Goal: Task Accomplishment & Management: Use online tool/utility

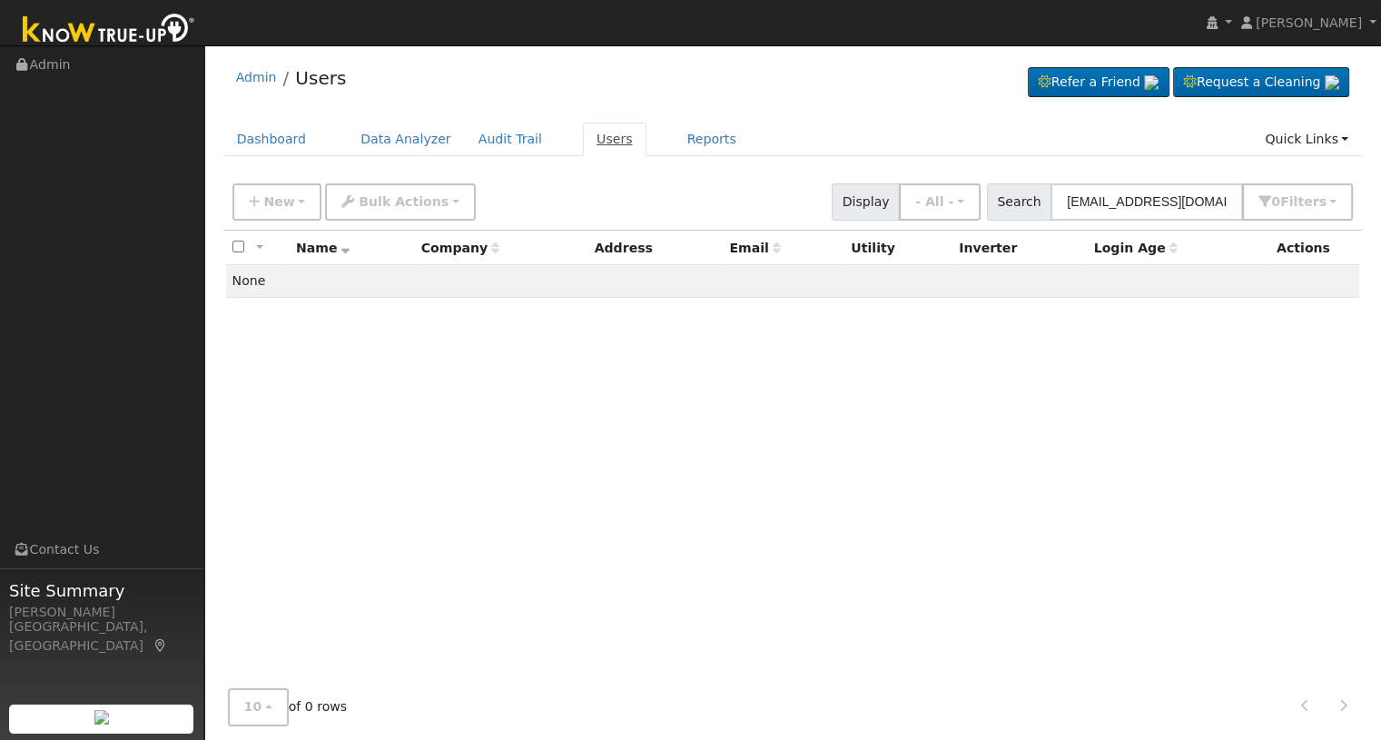
click at [589, 137] on link "Users" at bounding box center [615, 140] width 64 height 34
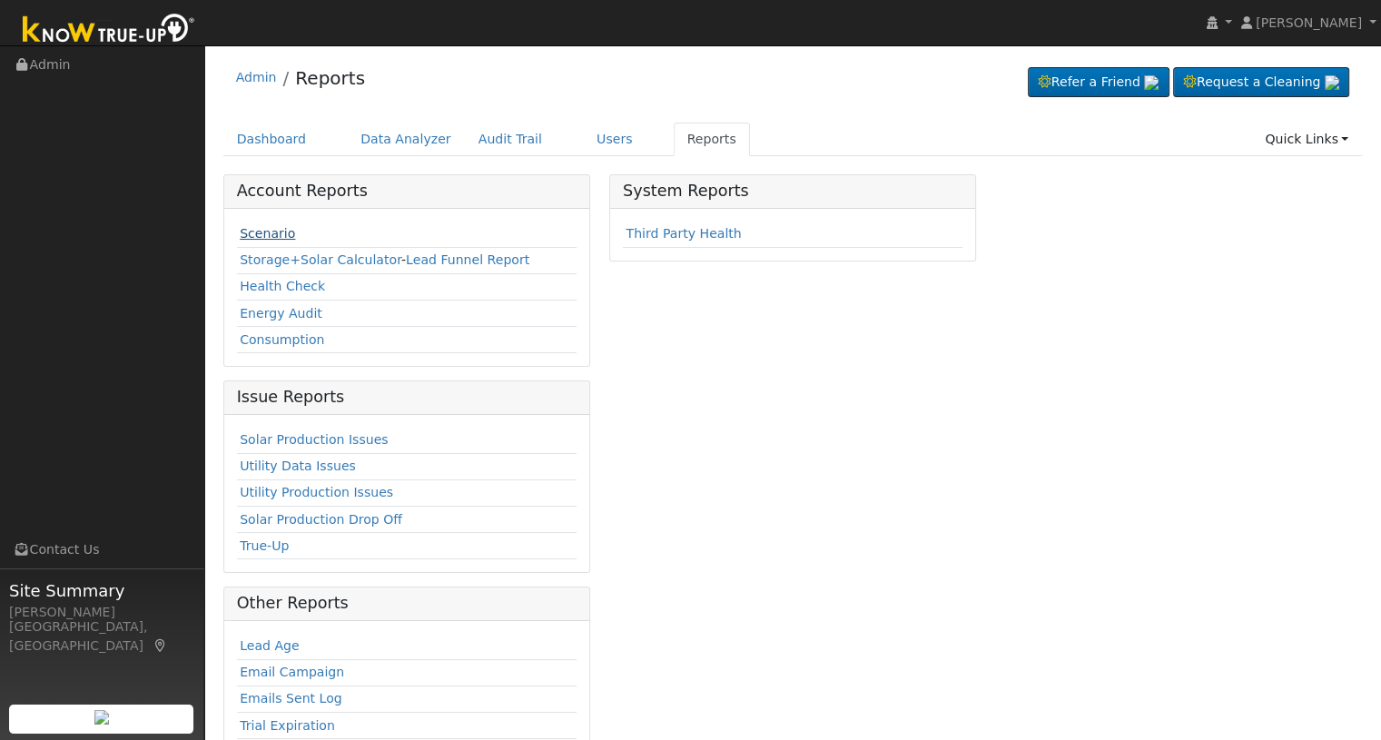
click at [272, 238] on link "Scenario" at bounding box center [267, 233] width 55 height 15
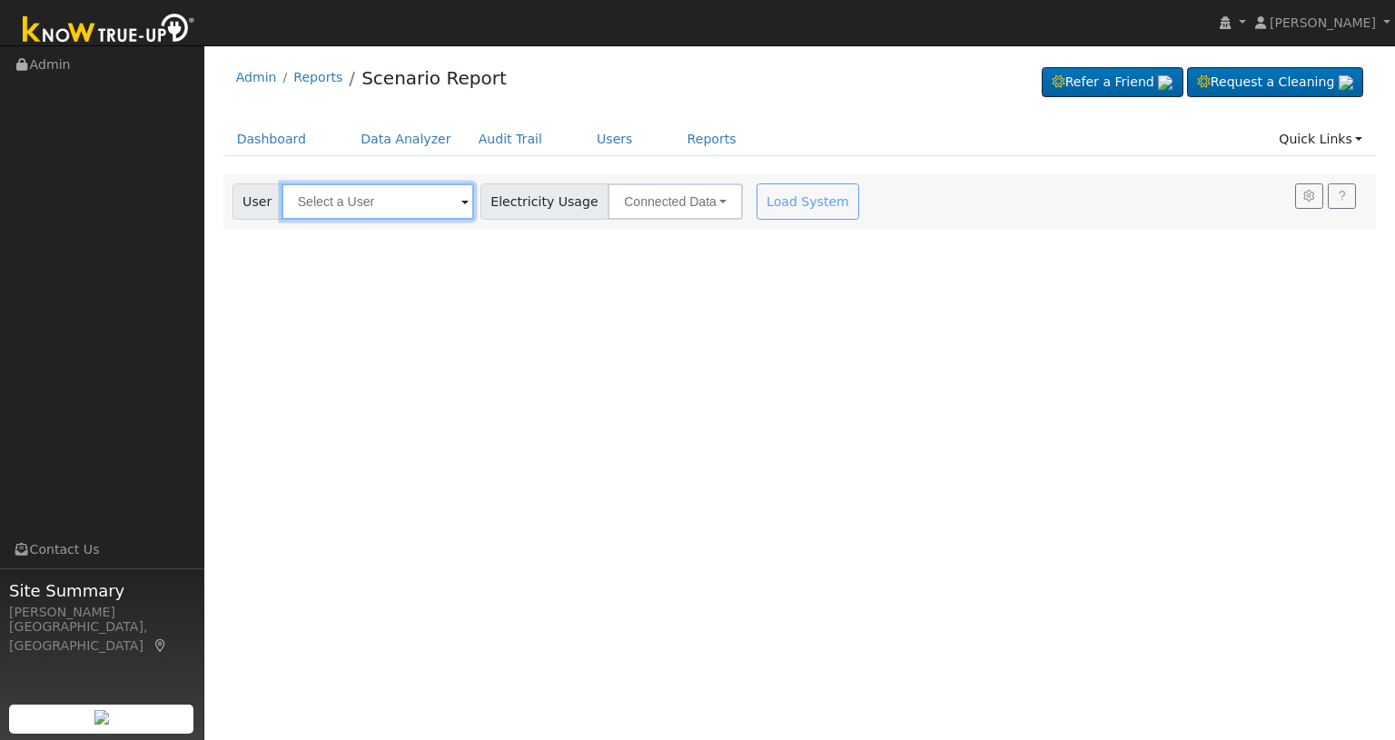
click at [415, 184] on input "text" at bounding box center [377, 201] width 192 height 36
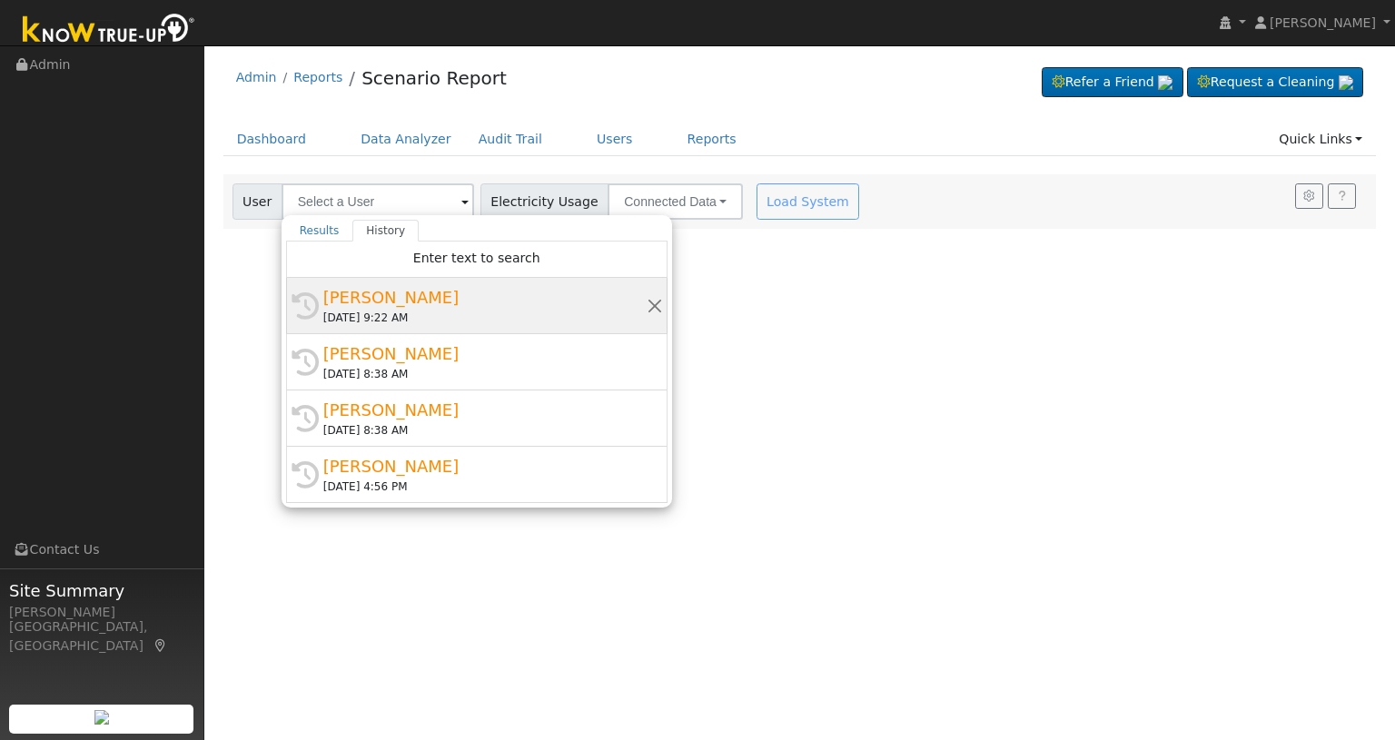
click at [394, 304] on div "[PERSON_NAME]" at bounding box center [484, 297] width 323 height 25
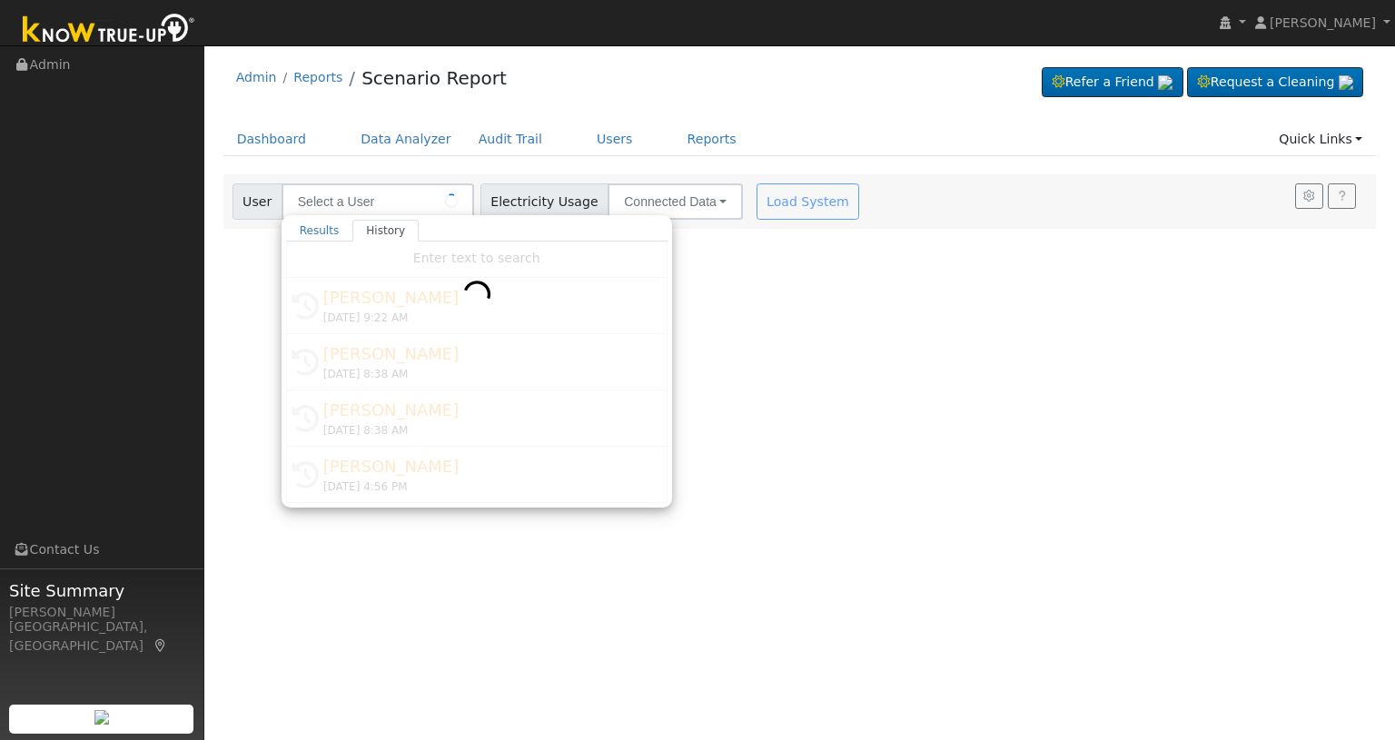
type input "[PERSON_NAME]"
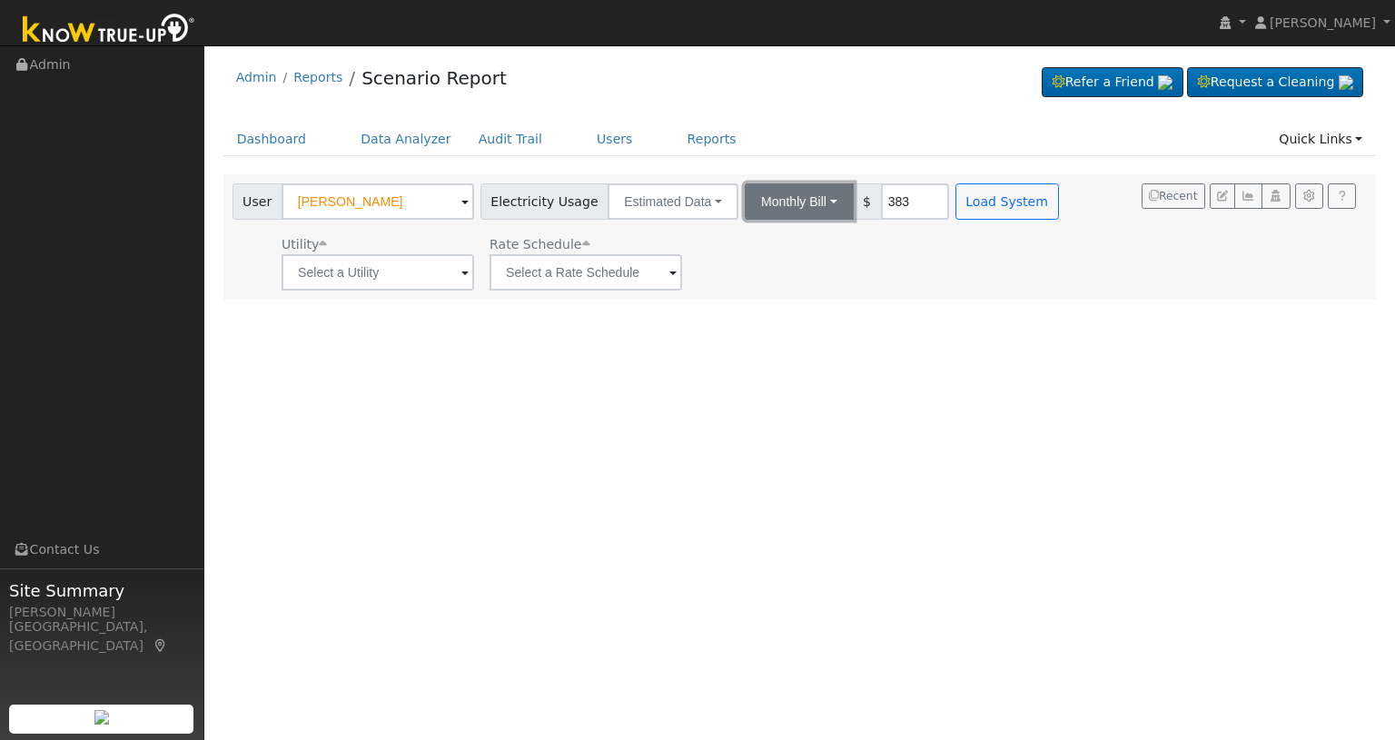
click at [806, 202] on button "Monthly Bill" at bounding box center [799, 201] width 109 height 36
click at [769, 242] on link "Annual Consumption" at bounding box center [775, 241] width 159 height 25
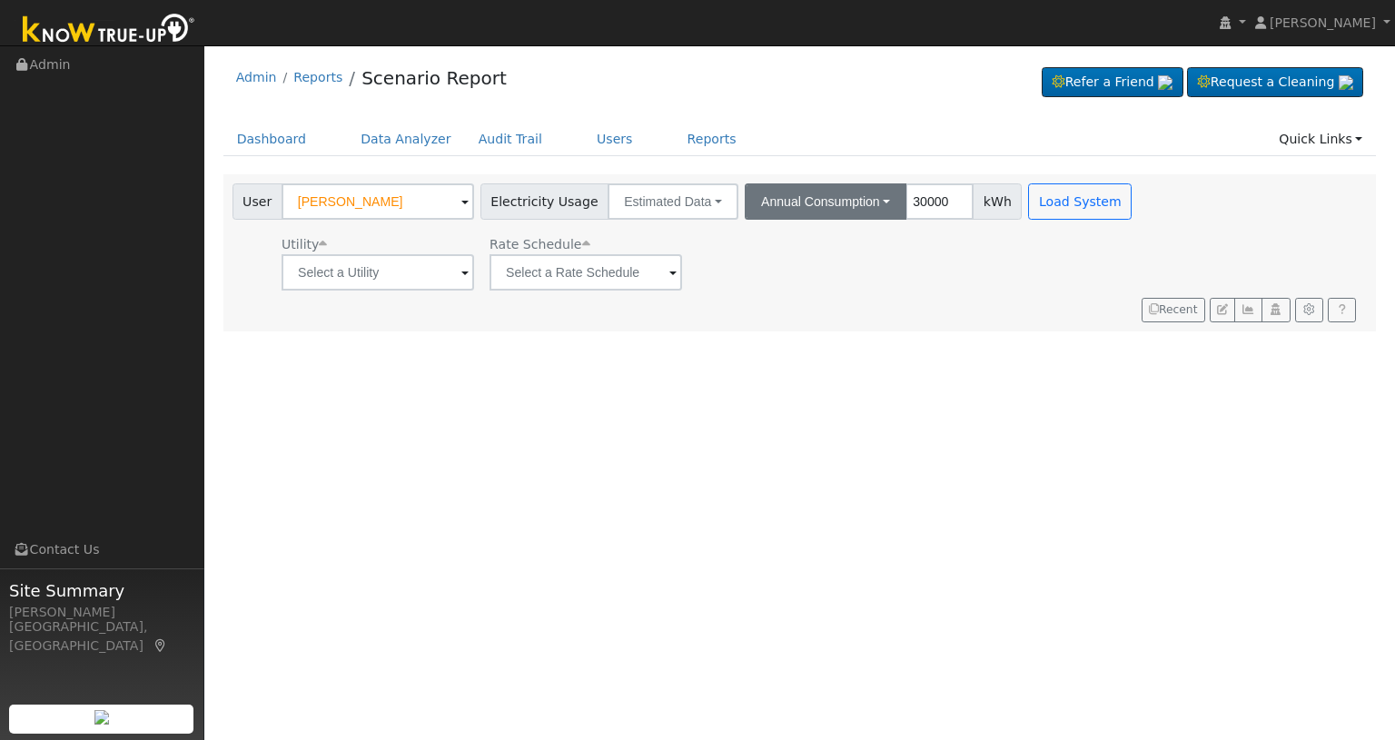
type input "30000"
click at [861, 210] on button "Annual Consumption" at bounding box center [826, 201] width 162 height 36
click at [809, 260] on link "Monthly Bill" at bounding box center [829, 267] width 159 height 25
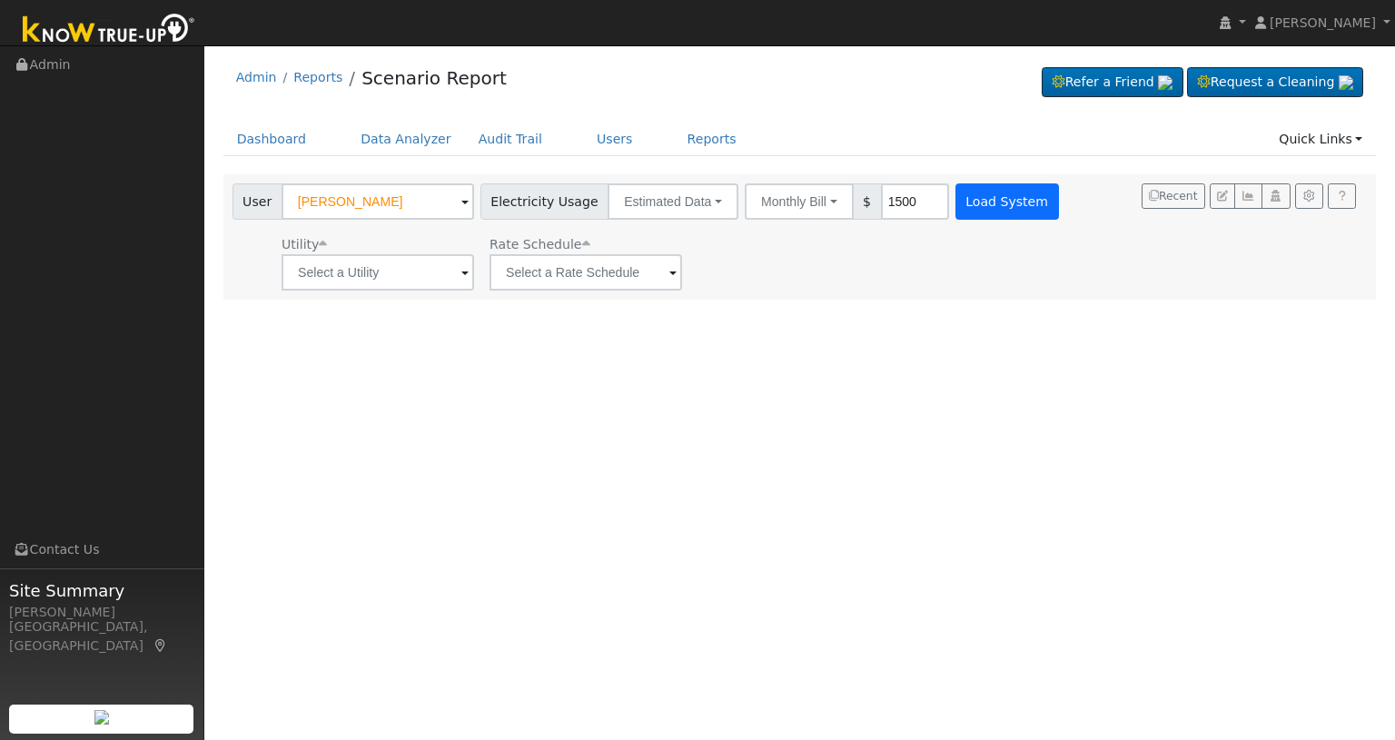
type input "1500"
click at [982, 197] on button "Load System" at bounding box center [1007, 201] width 104 height 36
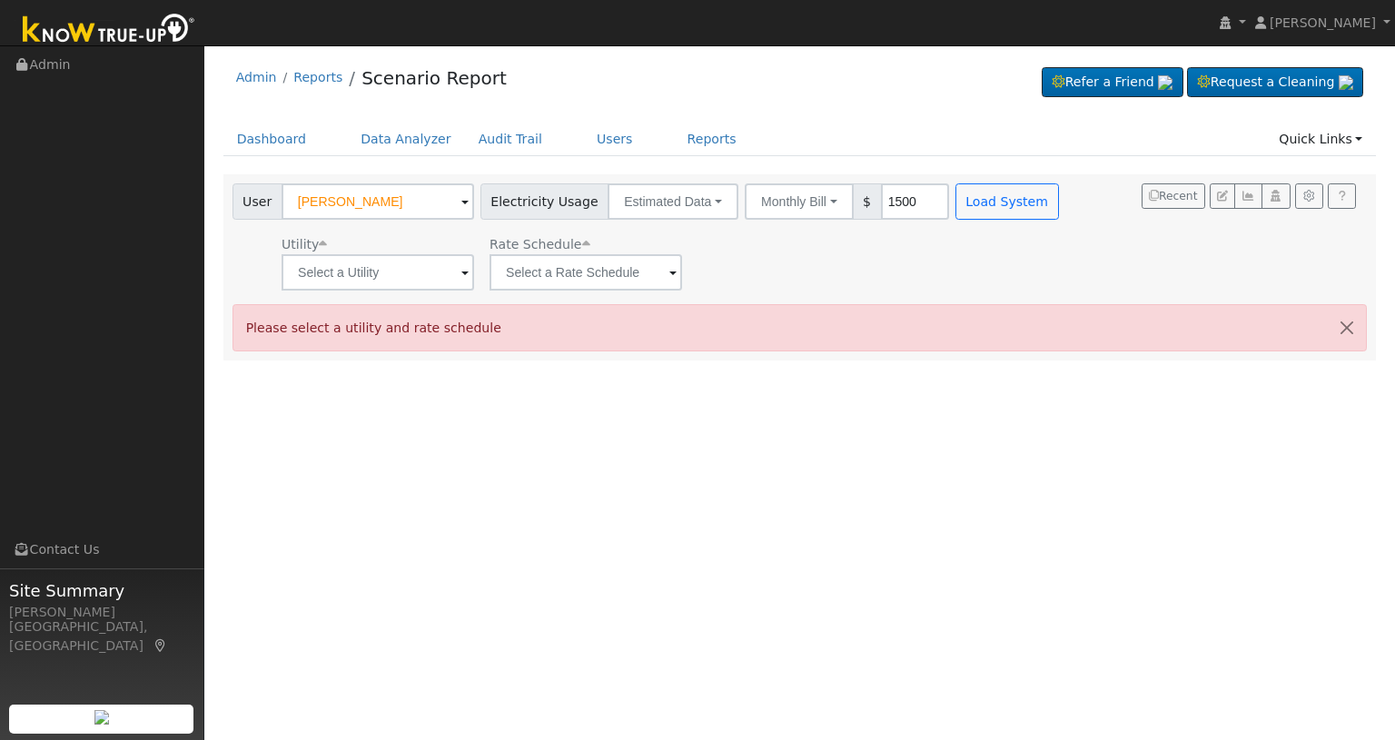
click at [465, 277] on span at bounding box center [464, 273] width 7 height 21
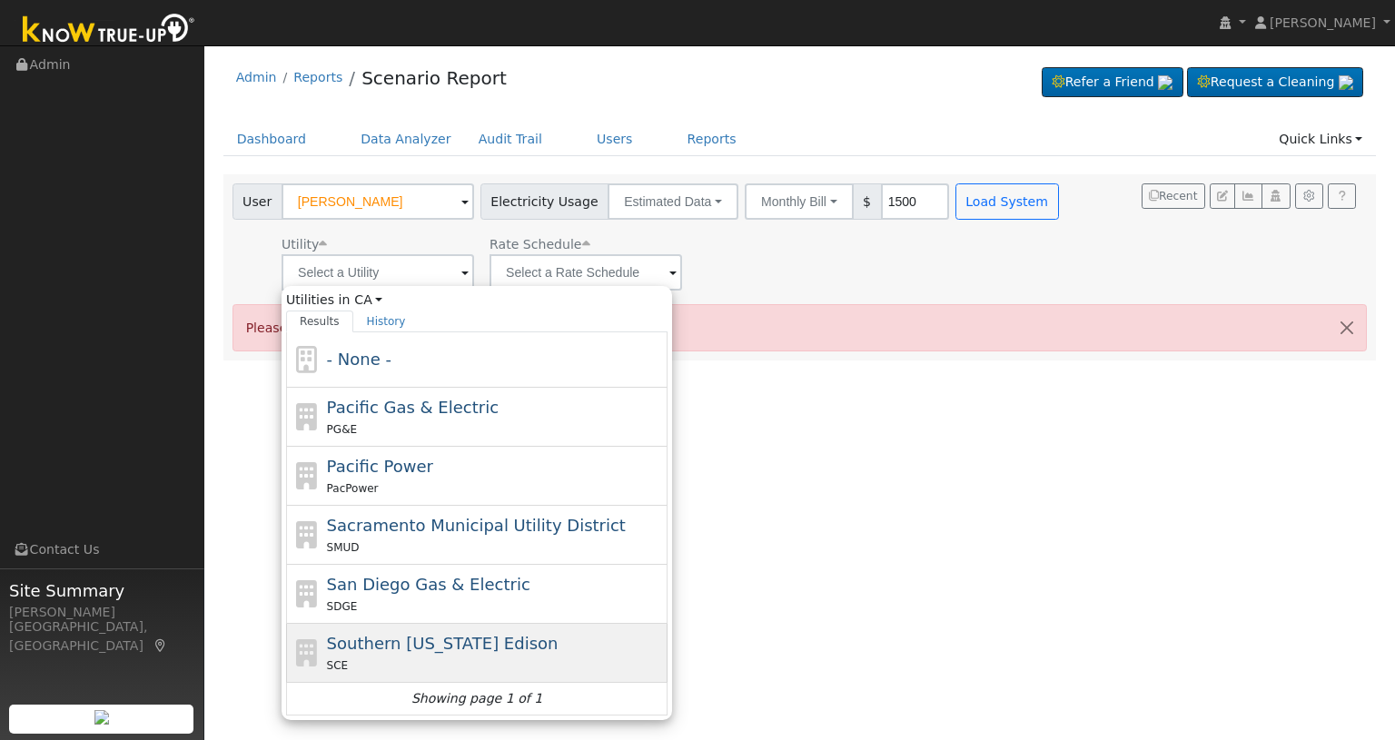
click at [419, 634] on span "Southern [US_STATE] Edison" at bounding box center [443, 643] width 232 height 19
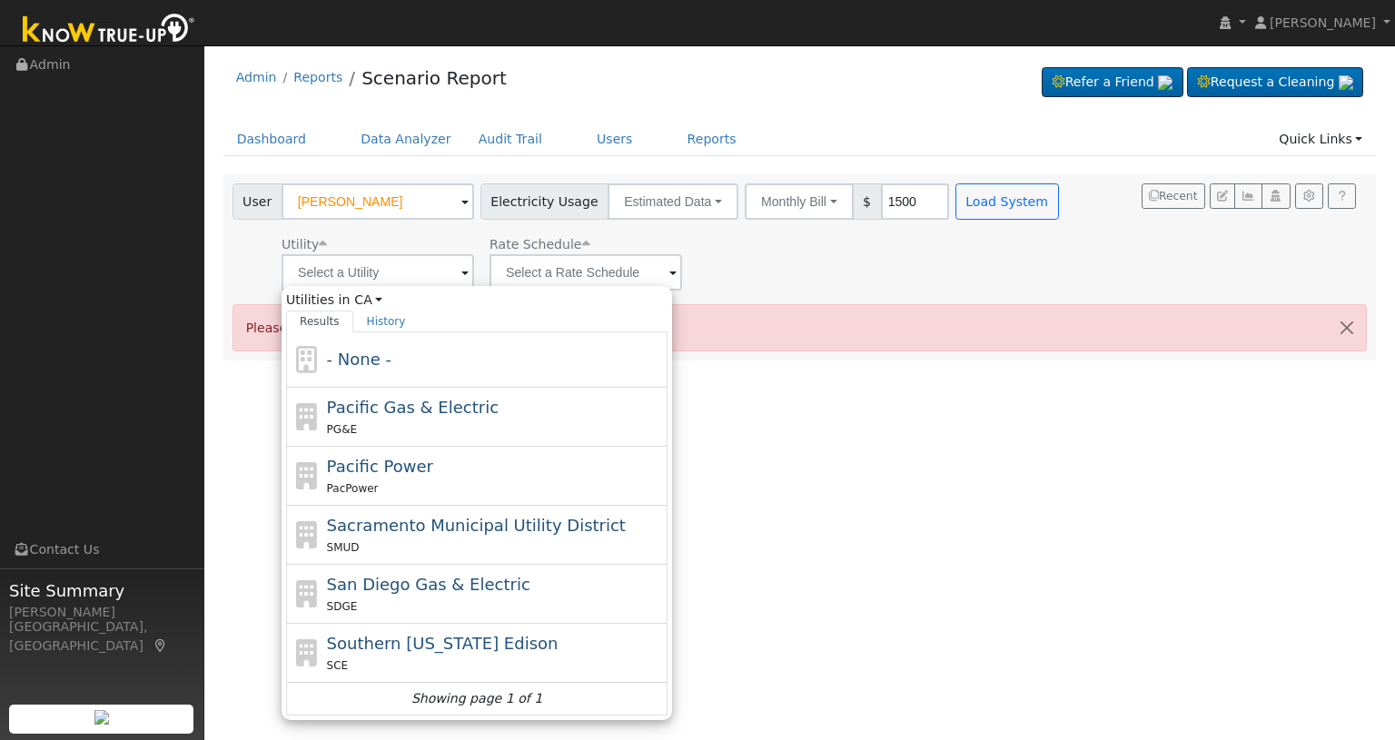
type input "Southern [US_STATE] Edison"
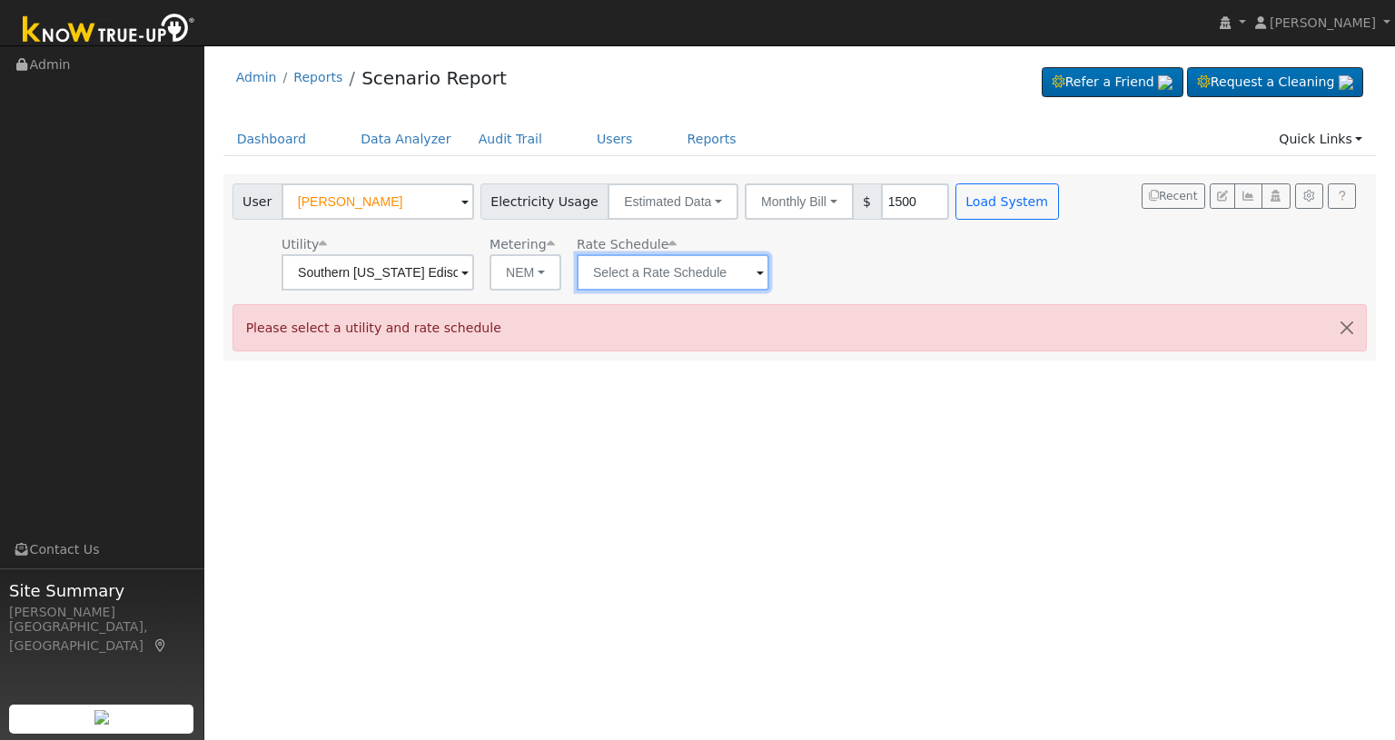
click at [474, 273] on input "text" at bounding box center [377, 272] width 192 height 36
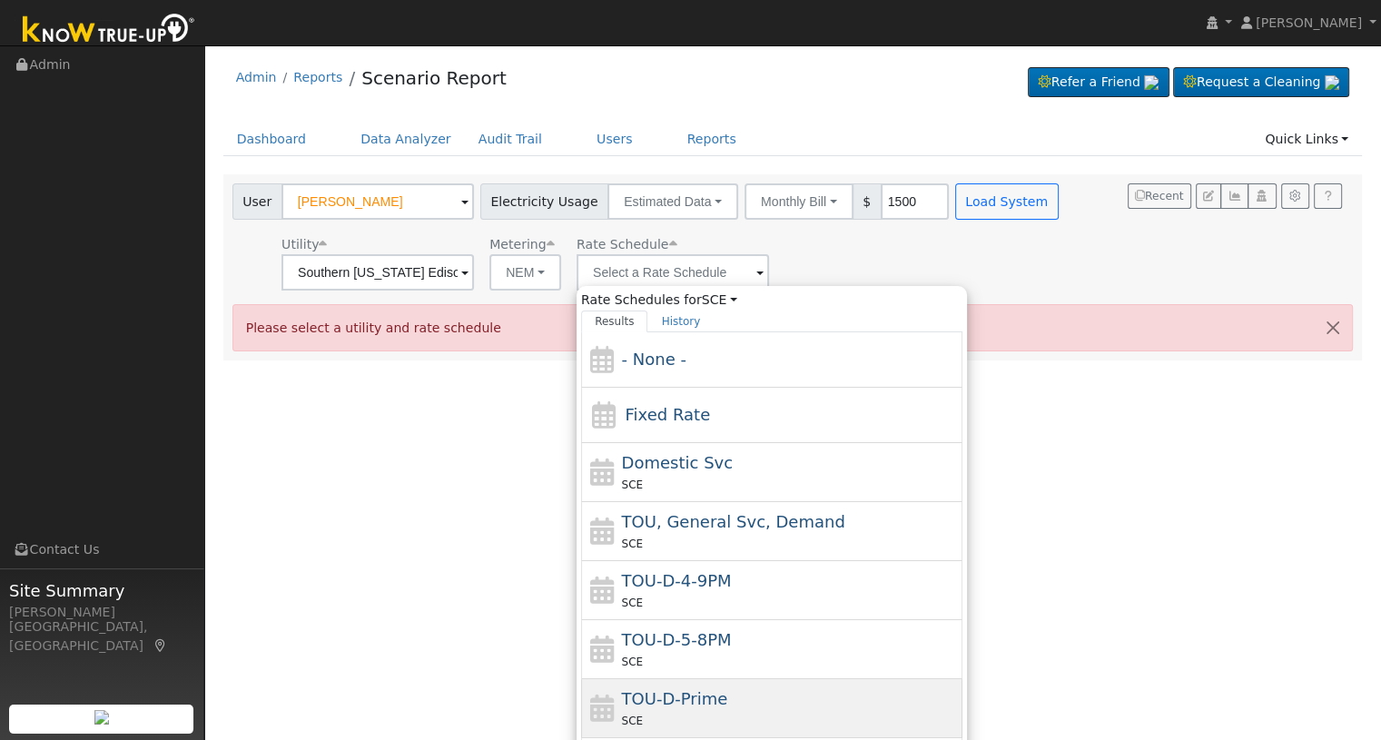
click at [658, 705] on span "TOU-D-Prime" at bounding box center [675, 698] width 106 height 19
type input "TOU-D-Prime"
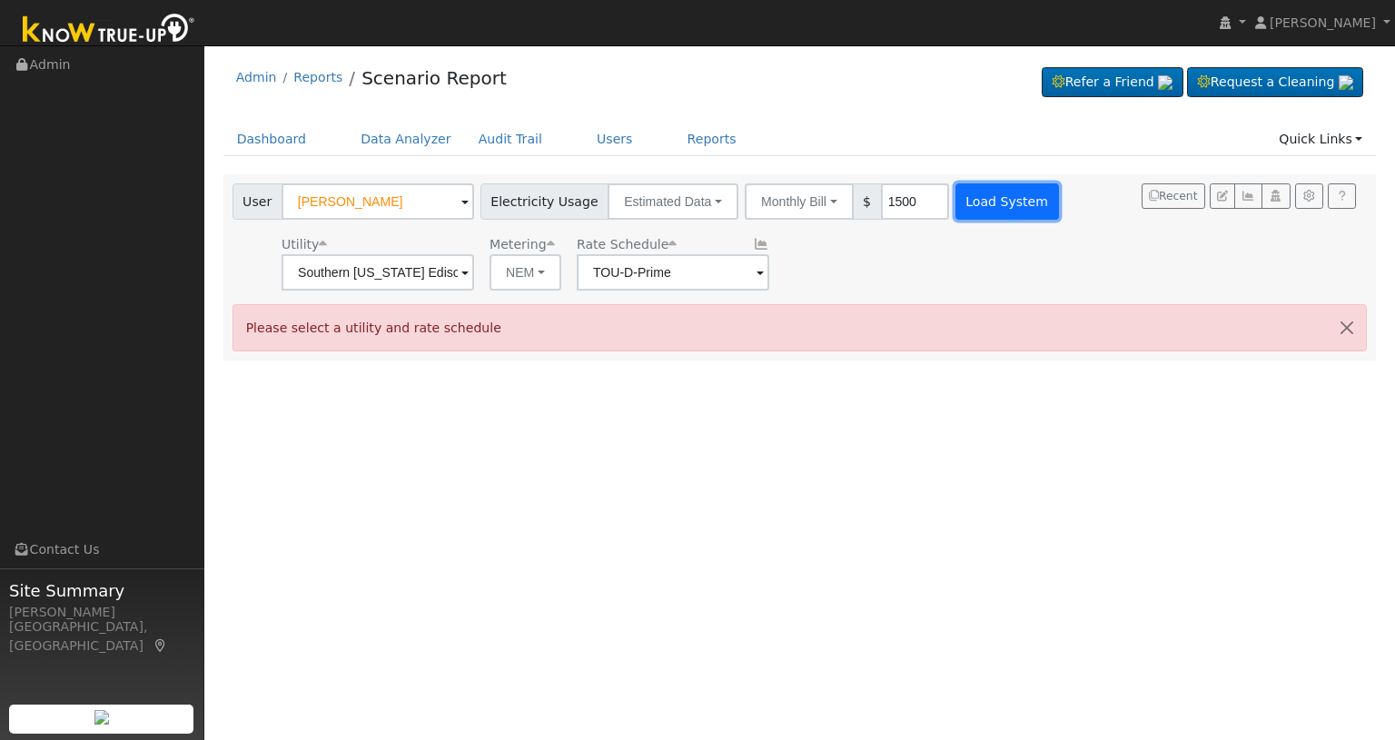
click at [962, 197] on button "Load System" at bounding box center [1007, 201] width 104 height 36
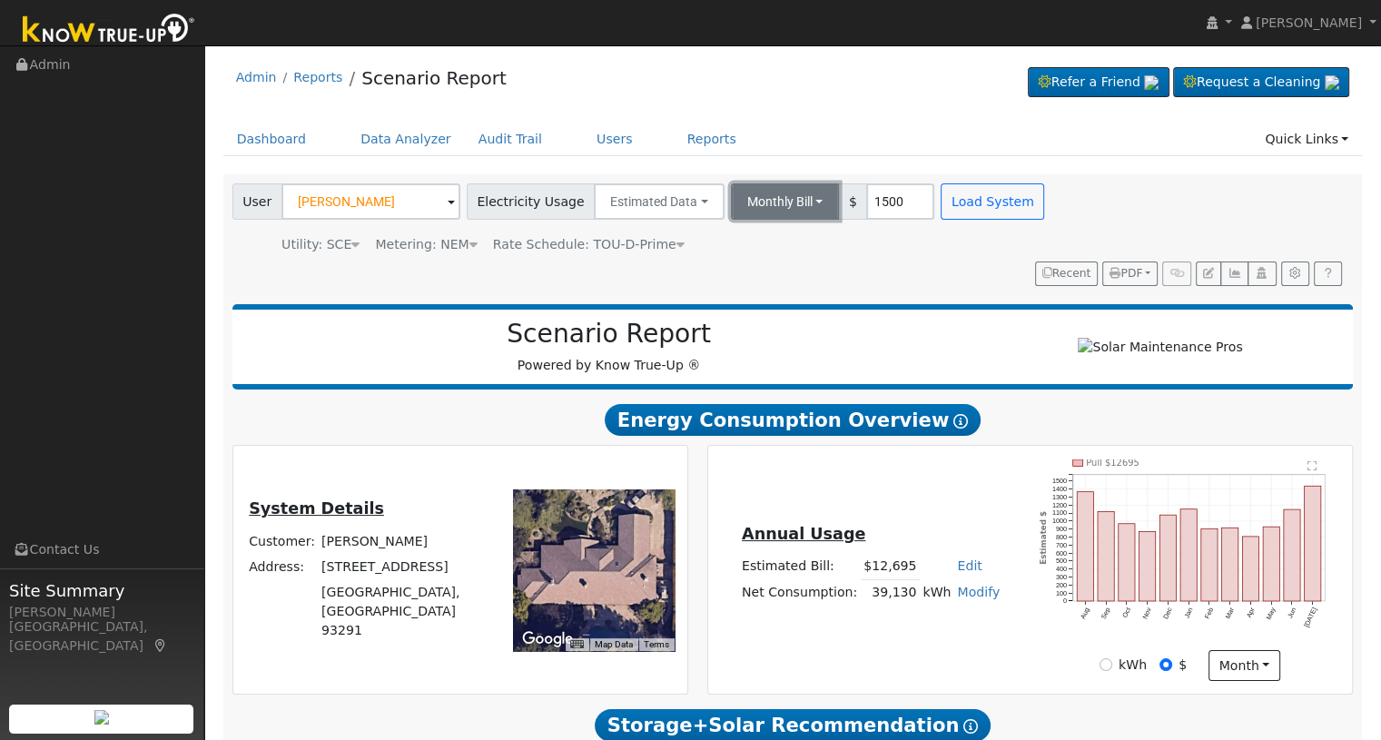
click at [790, 206] on button "Monthly Bill" at bounding box center [785, 201] width 109 height 36
click at [750, 241] on link "Annual Consumption" at bounding box center [760, 241] width 159 height 25
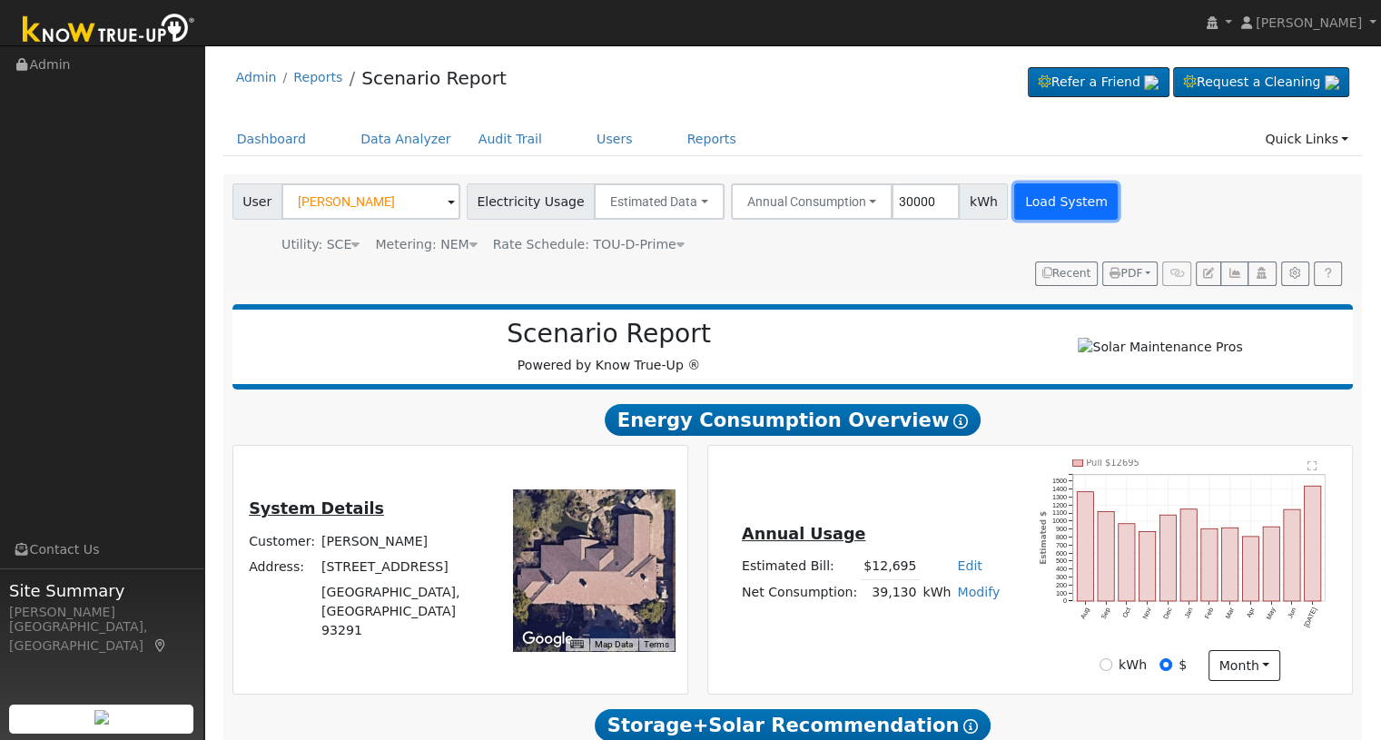
click at [1014, 205] on button "Load System" at bounding box center [1066, 201] width 104 height 36
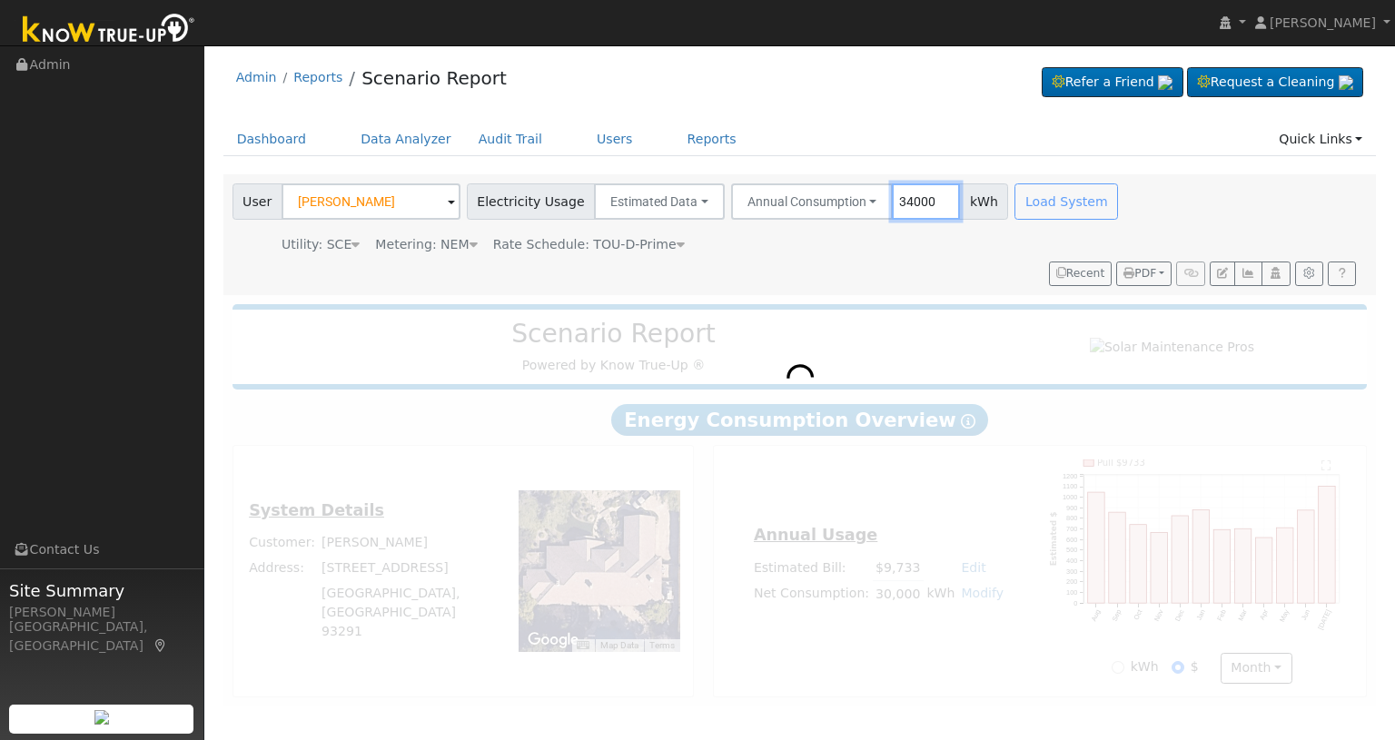
type input "34000"
click at [1033, 201] on div "Load System" at bounding box center [1068, 201] width 114 height 36
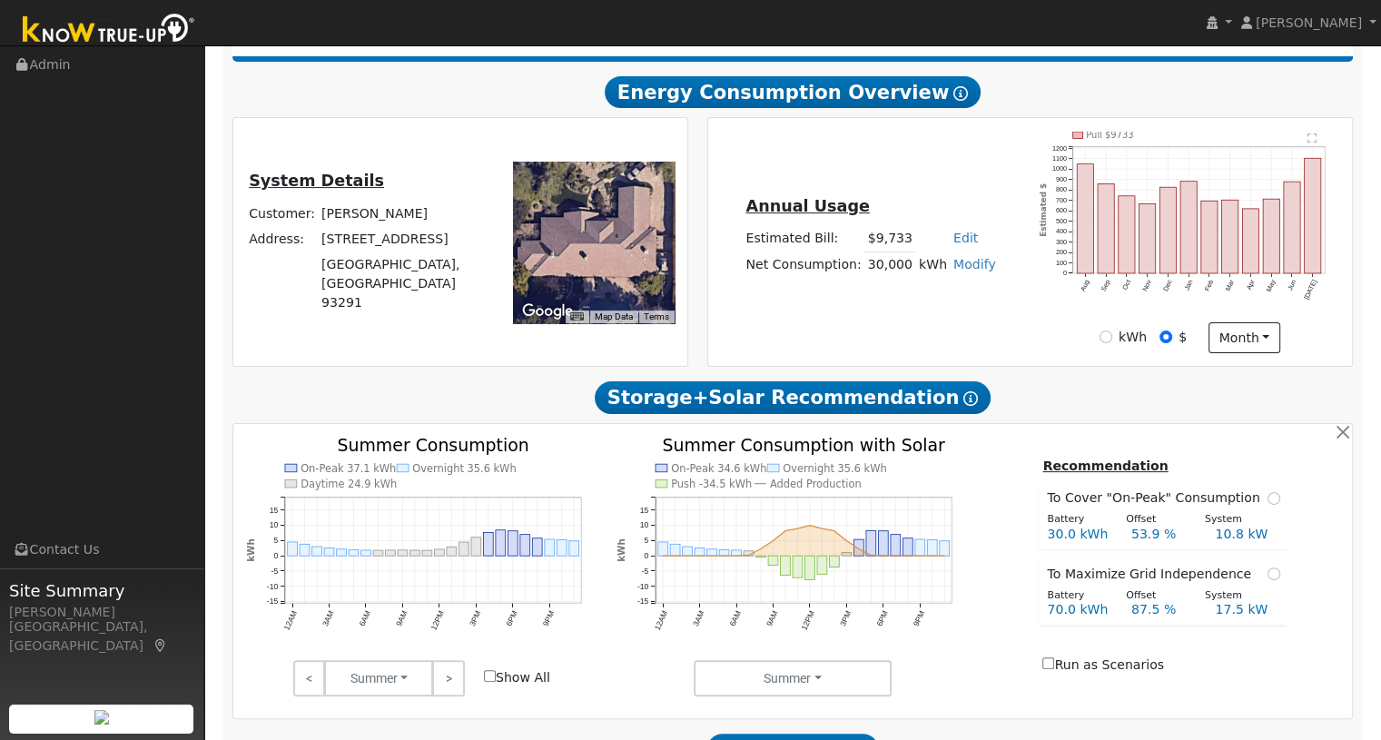
scroll to position [363, 0]
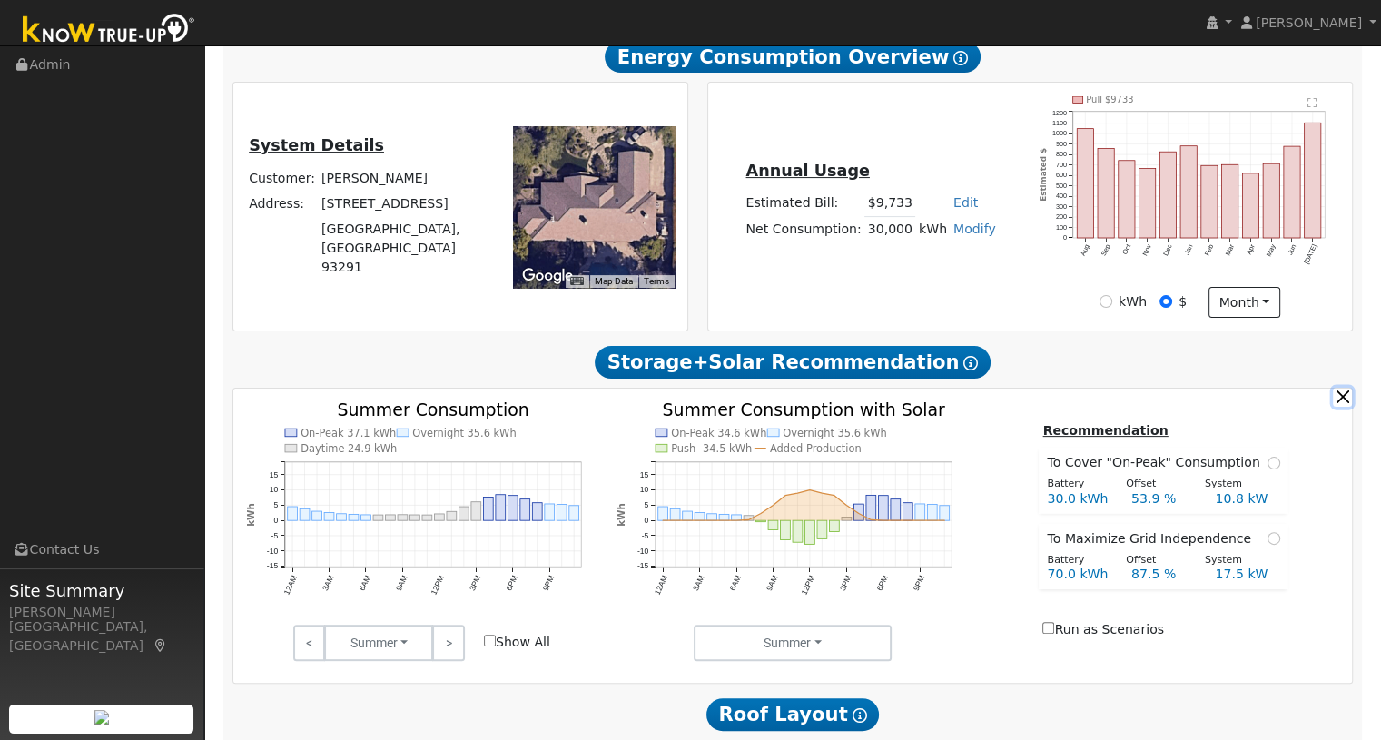
click at [1342, 399] on button "button" at bounding box center [1342, 397] width 19 height 19
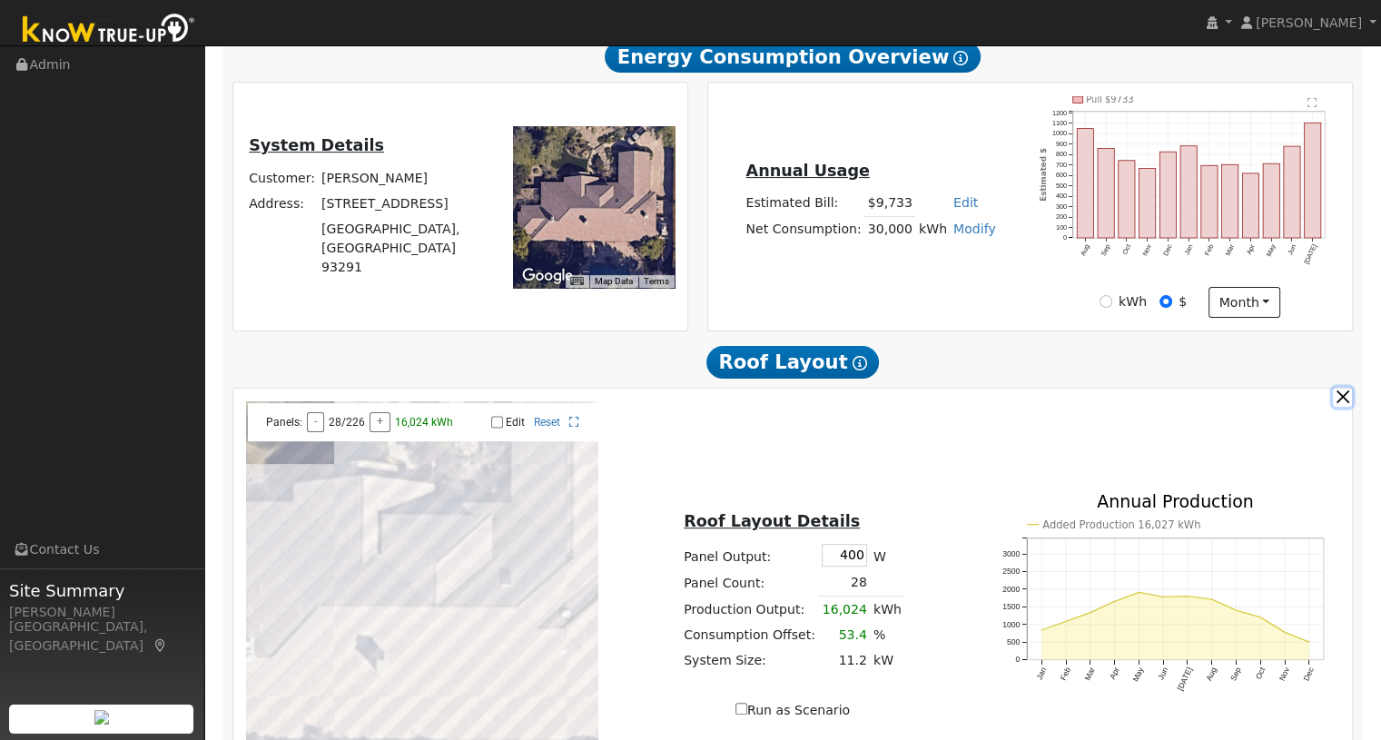
click at [1342, 399] on button "button" at bounding box center [1342, 397] width 19 height 19
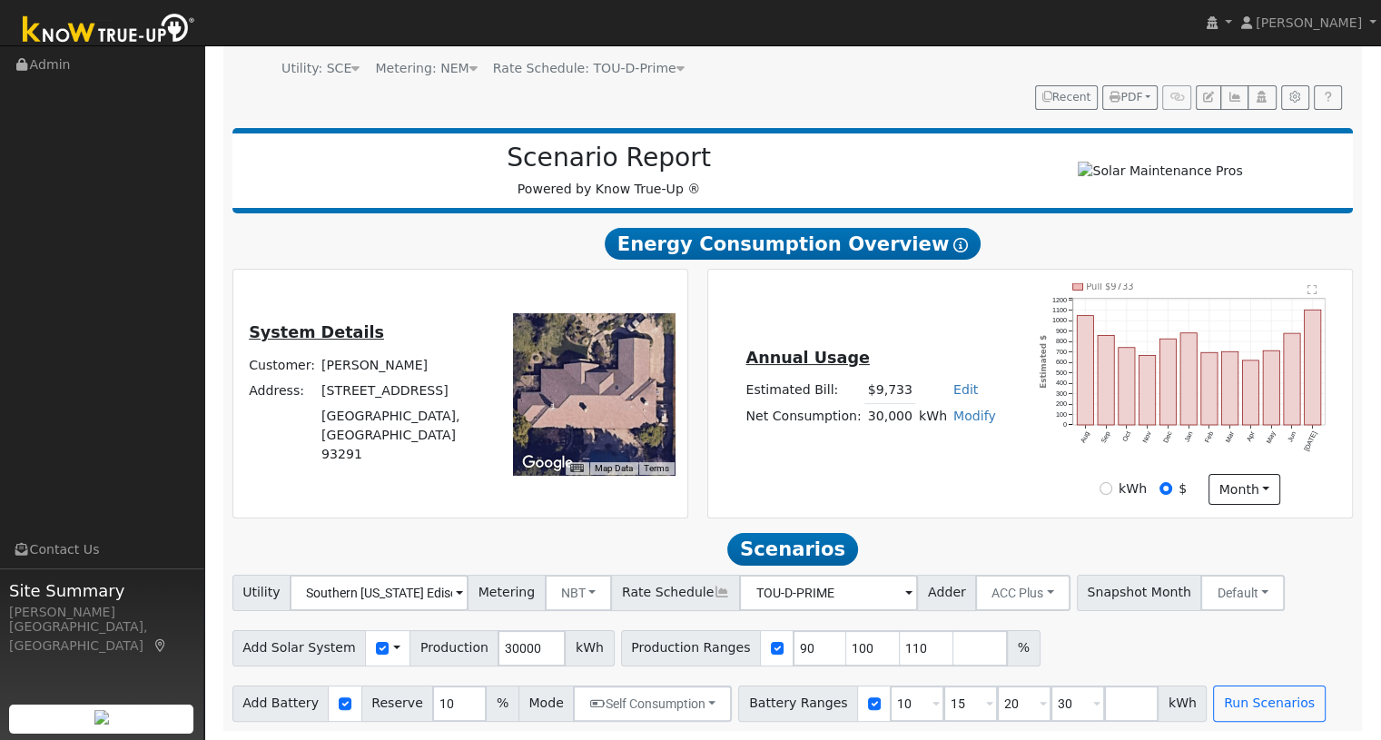
scroll to position [183, 0]
drag, startPoint x: 518, startPoint y: 648, endPoint x: 480, endPoint y: 648, distance: 37.2
click at [498, 648] on input "30000" at bounding box center [532, 648] width 68 height 36
type input "34057"
drag, startPoint x: 777, startPoint y: 649, endPoint x: 749, endPoint y: 644, distance: 28.7
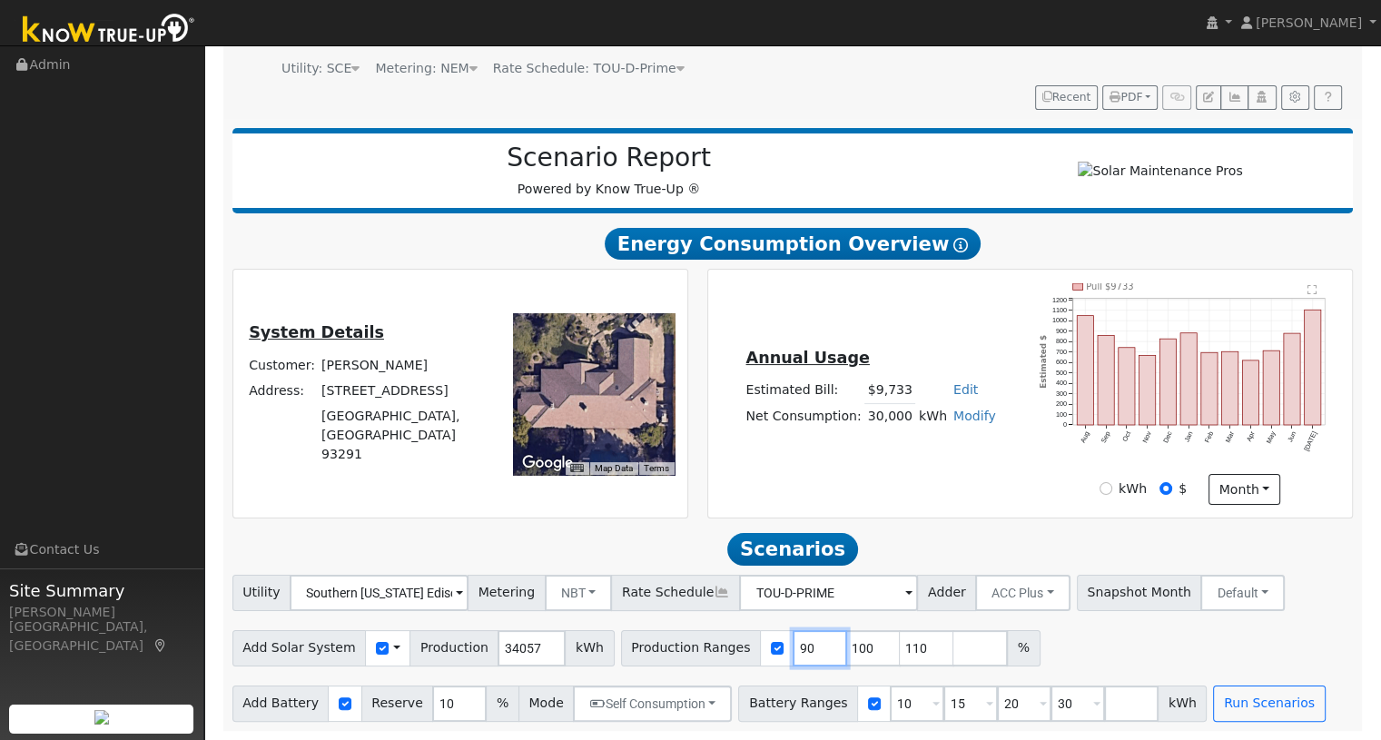
click at [749, 644] on div "Production Ranges 90 100 110 %" at bounding box center [830, 648] width 419 height 36
type input "100"
type input "110"
type input "100"
drag, startPoint x: 832, startPoint y: 648, endPoint x: 811, endPoint y: 646, distance: 21.0
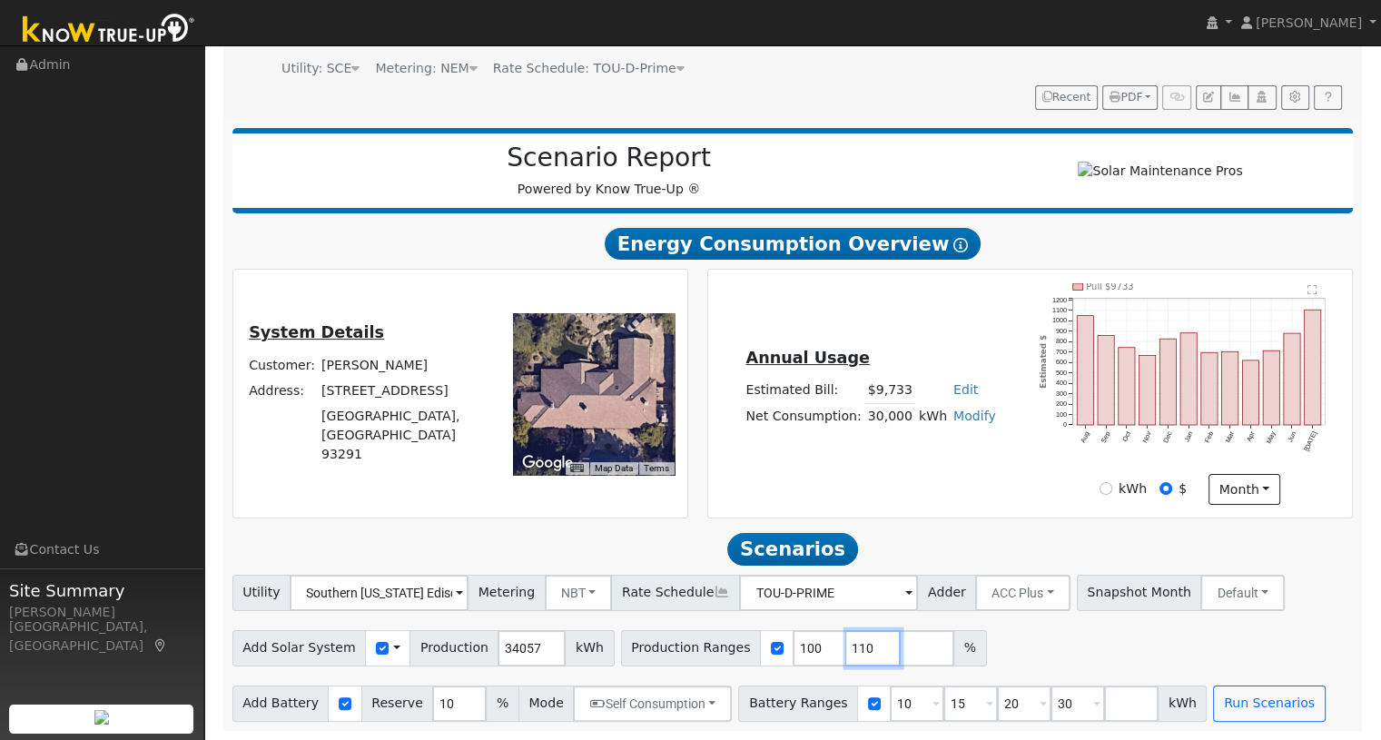
click at [846, 646] on input "110" at bounding box center [873, 648] width 54 height 36
drag, startPoint x: 877, startPoint y: 702, endPoint x: 853, endPoint y: 700, distance: 23.7
click at [853, 700] on div "Battery Ranges 10 Overrides Reserve % Mode None None Self Consumption Peak Savi…" at bounding box center [972, 704] width 469 height 36
type input "15"
type input "20"
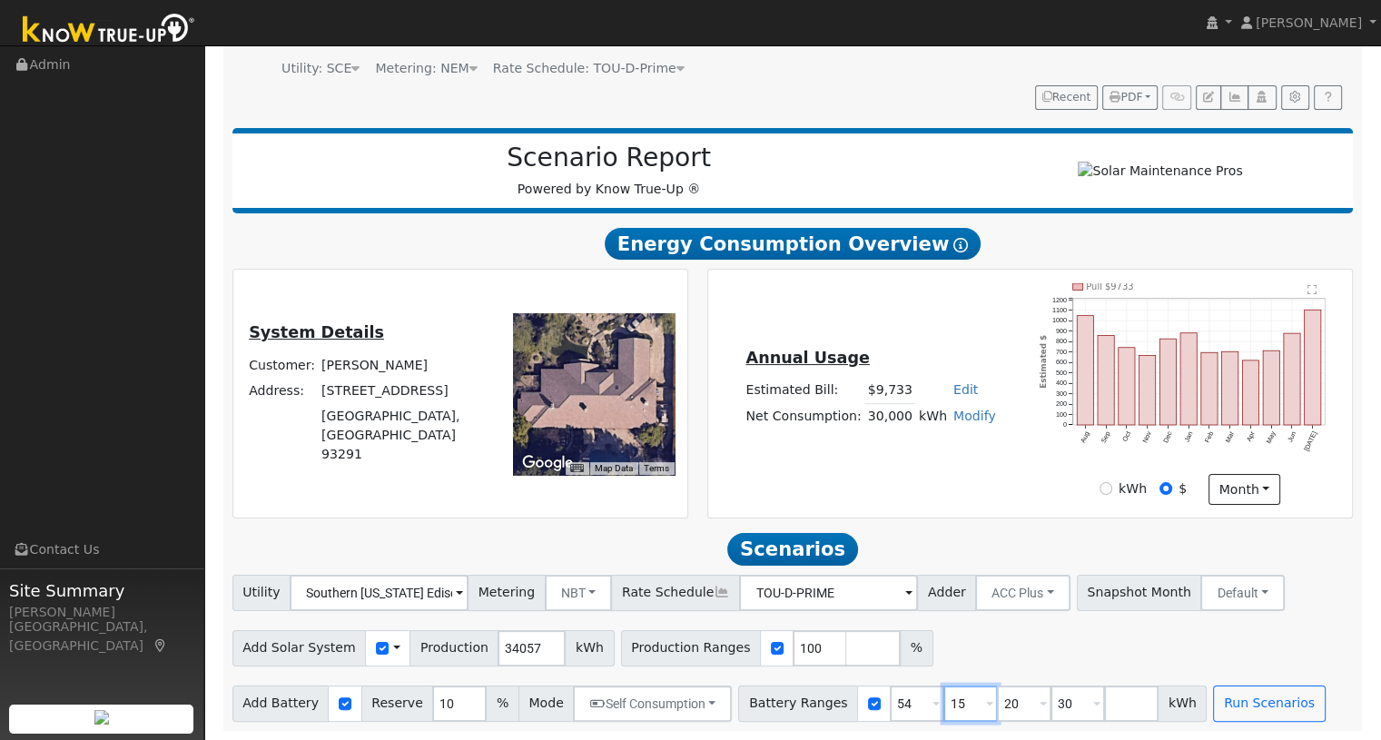
type input "30"
type input "54"
type input "30"
type input "54"
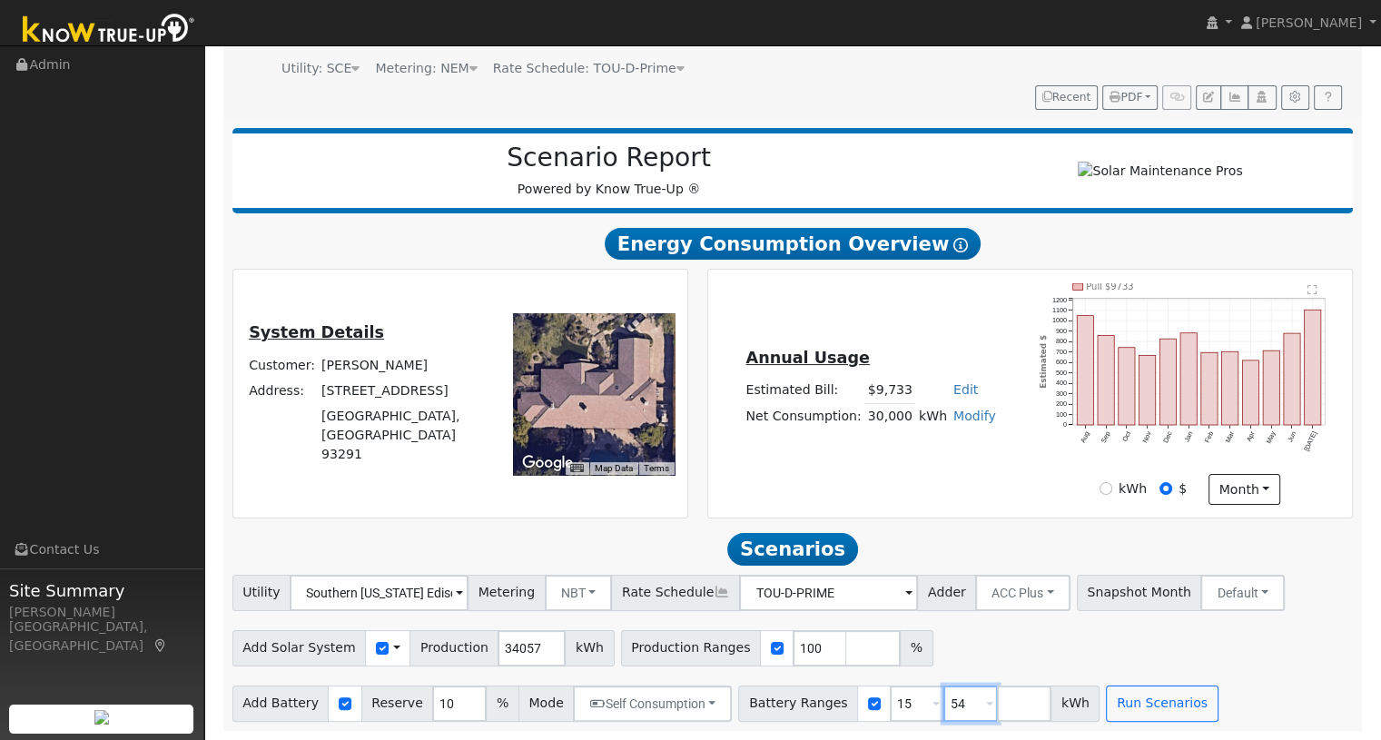
type input "54"
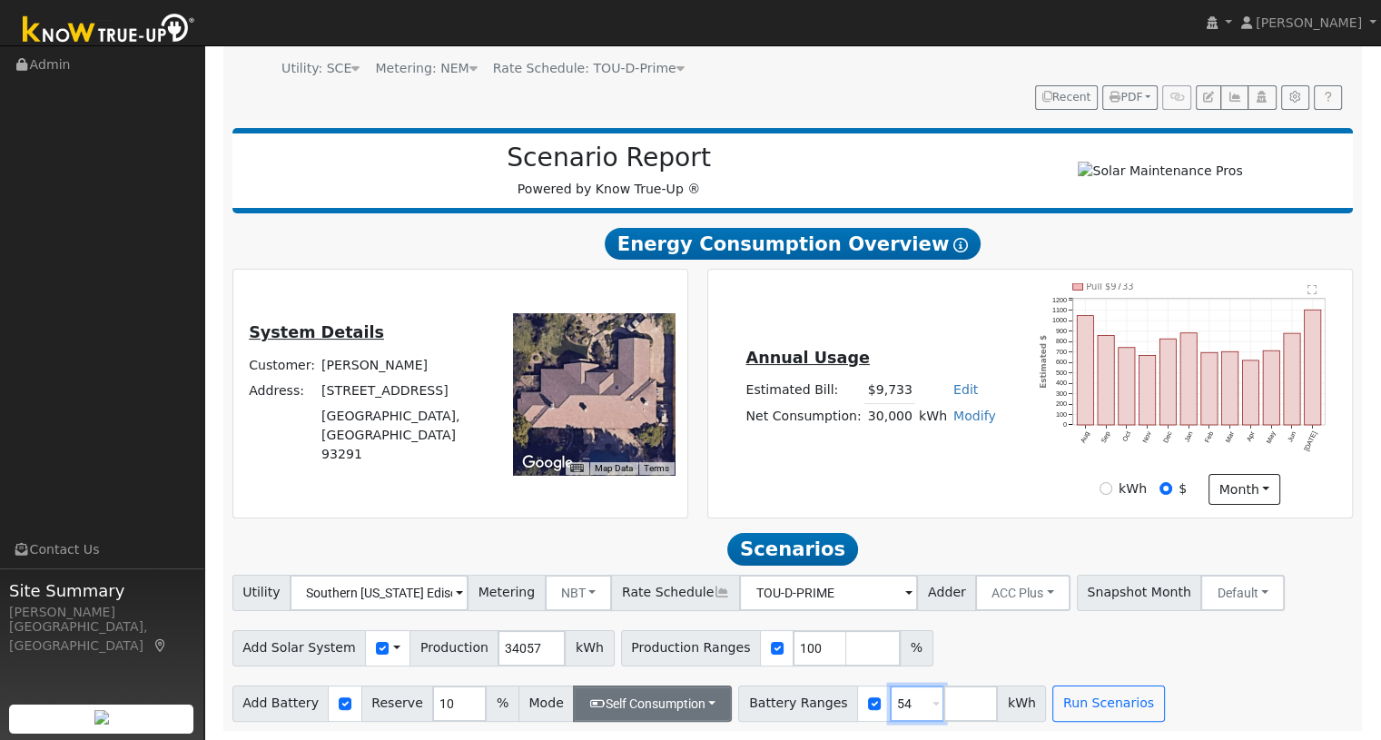
type input "54"
click at [586, 700] on button "Self Consumption" at bounding box center [652, 704] width 159 height 36
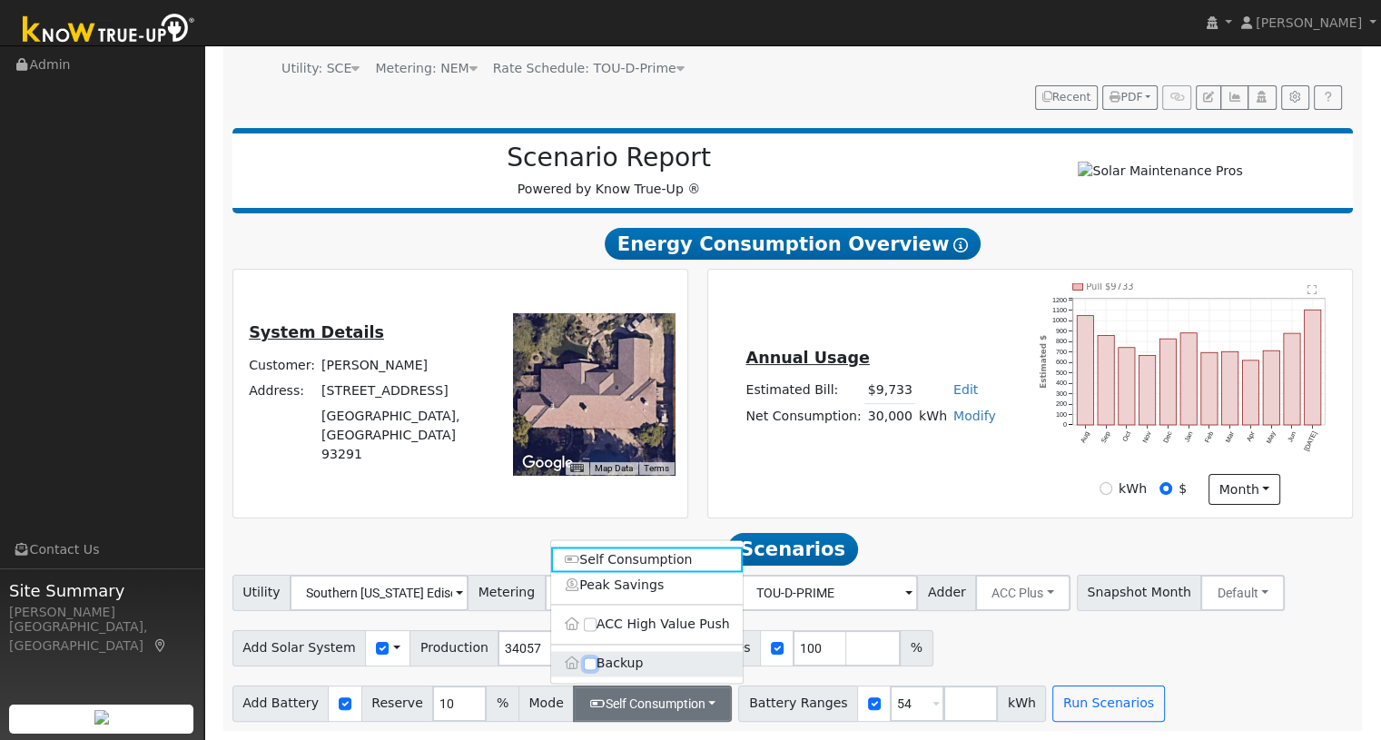
click at [594, 667] on input "Backup" at bounding box center [590, 663] width 13 height 13
checkbox input "true"
type input "20"
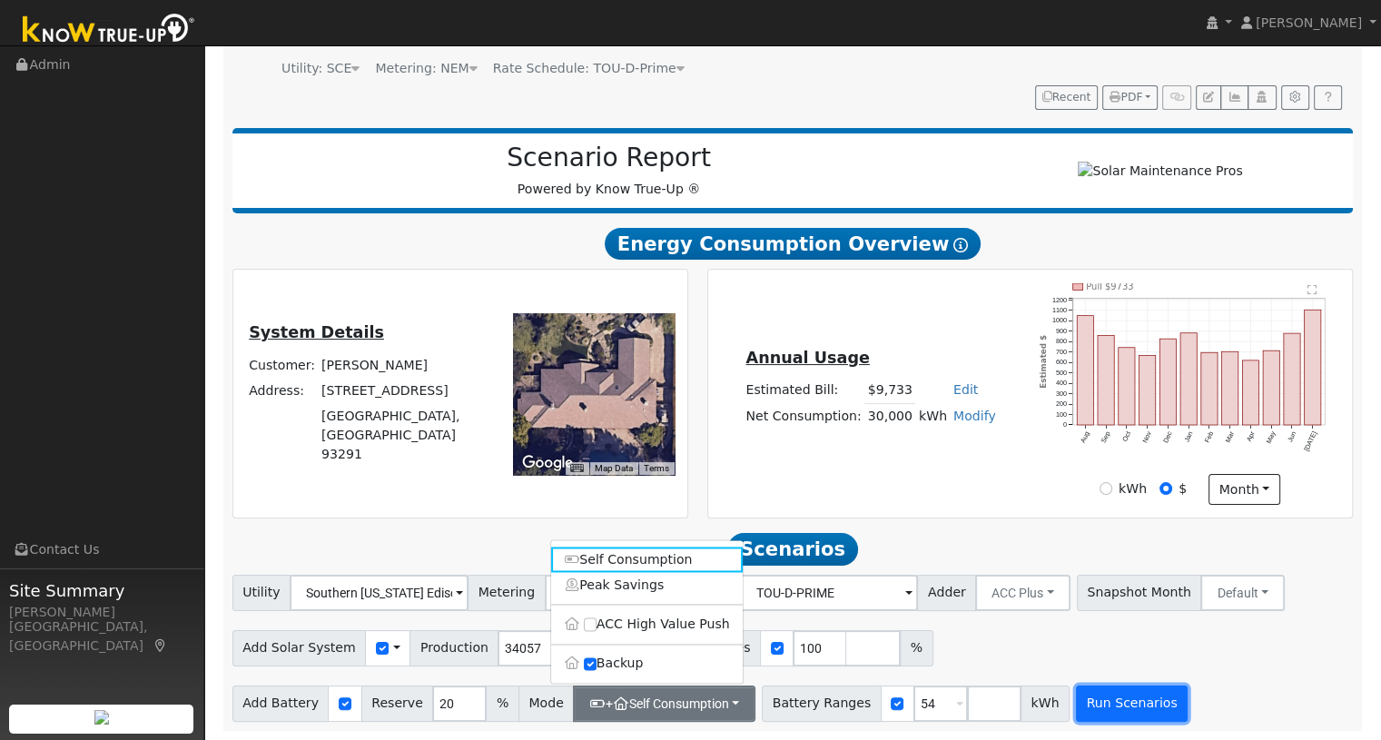
click at [1076, 701] on button "Run Scenarios" at bounding box center [1132, 704] width 112 height 36
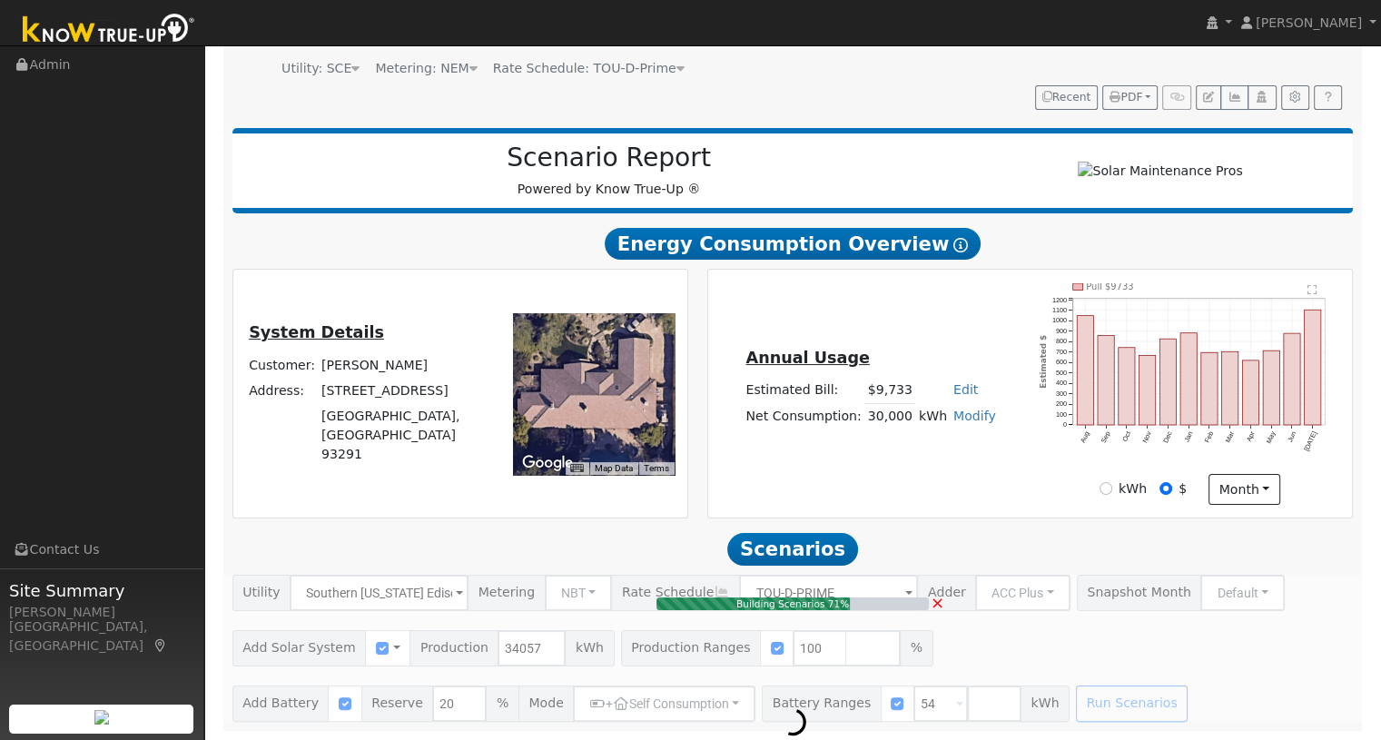
type input "22.7"
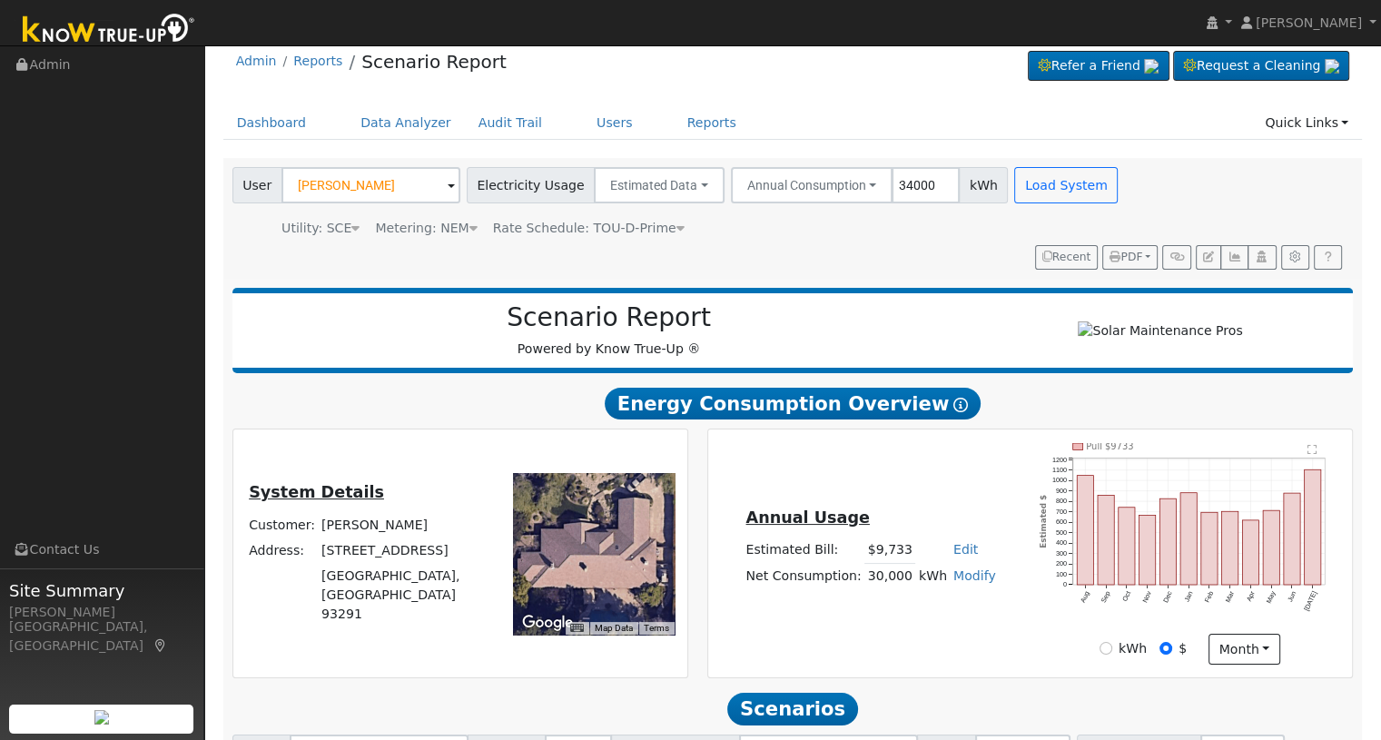
scroll to position [0, 0]
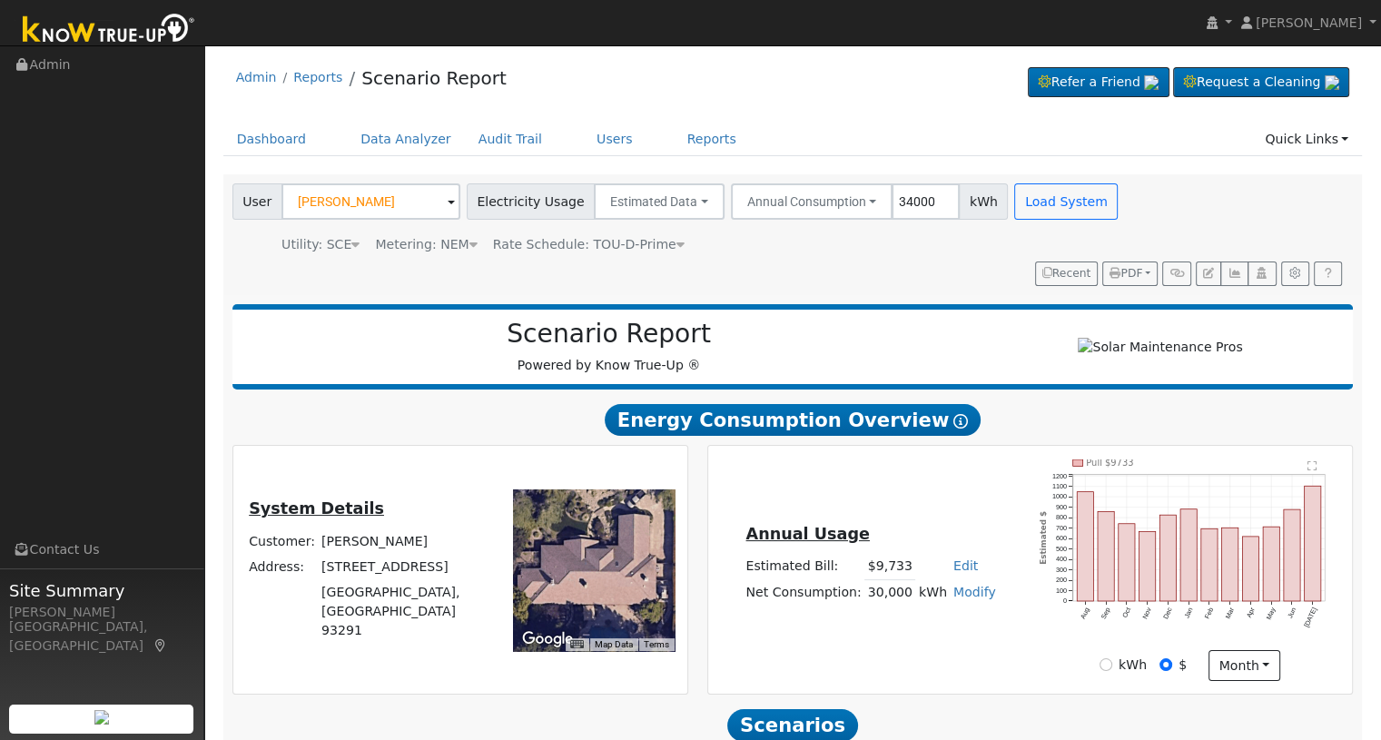
click at [676, 250] on icon at bounding box center [680, 244] width 8 height 13
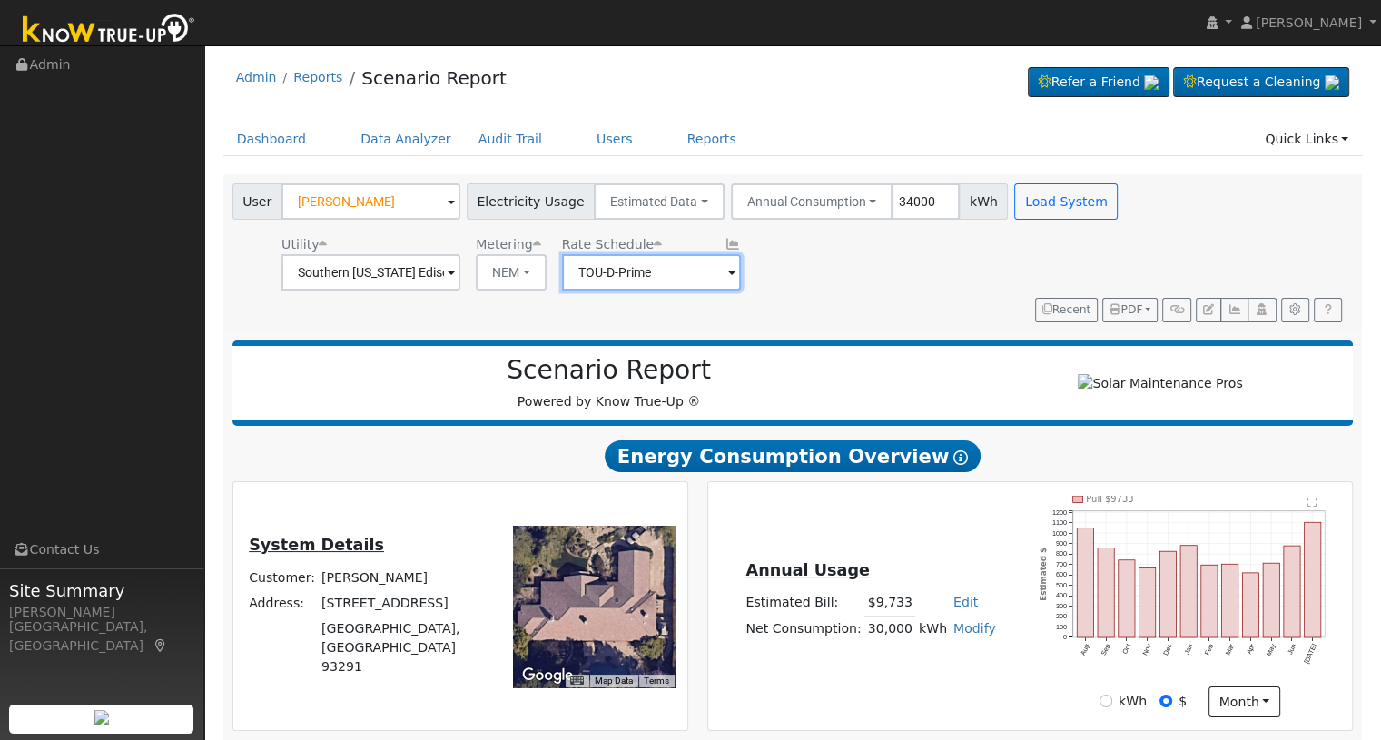
click at [460, 274] on input "TOU-D-Prime" at bounding box center [370, 272] width 179 height 36
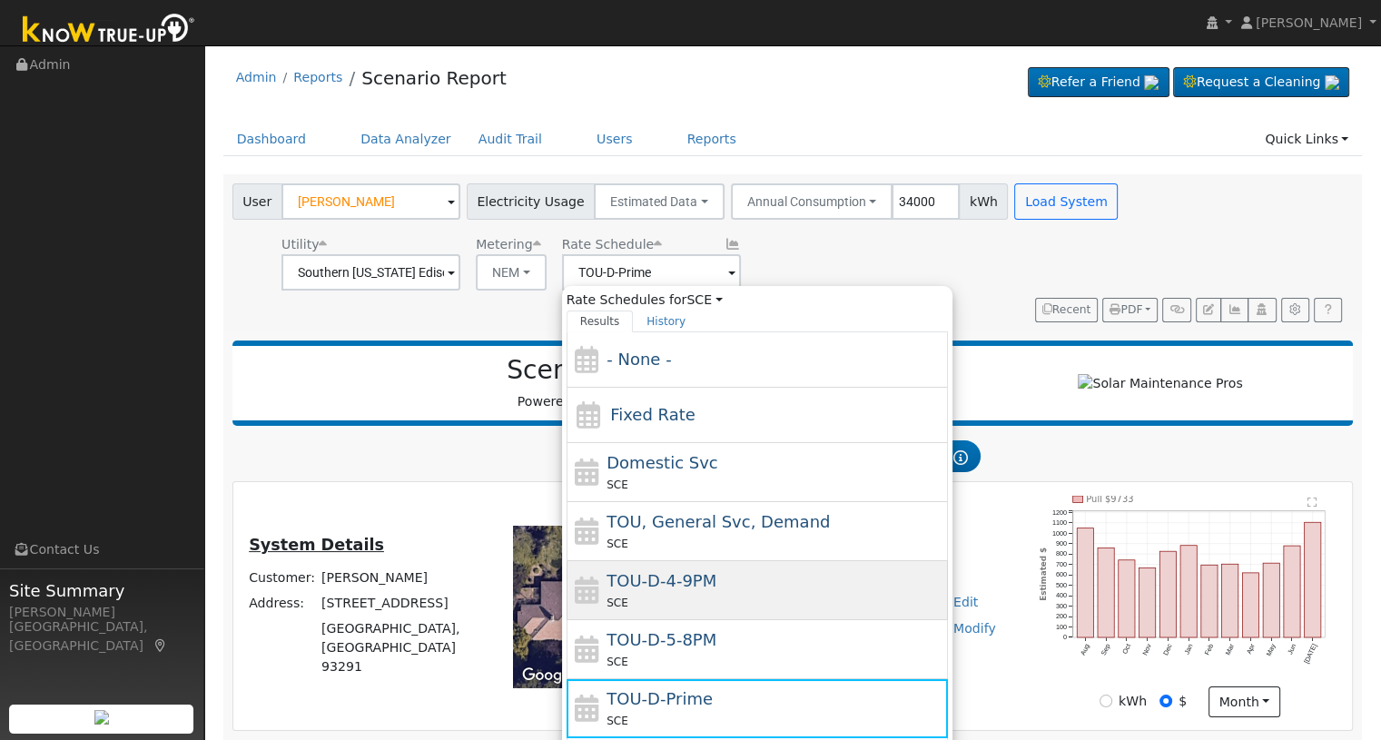
click at [698, 595] on div "SCE" at bounding box center [775, 602] width 337 height 19
type input "TOU-D-4-9PM"
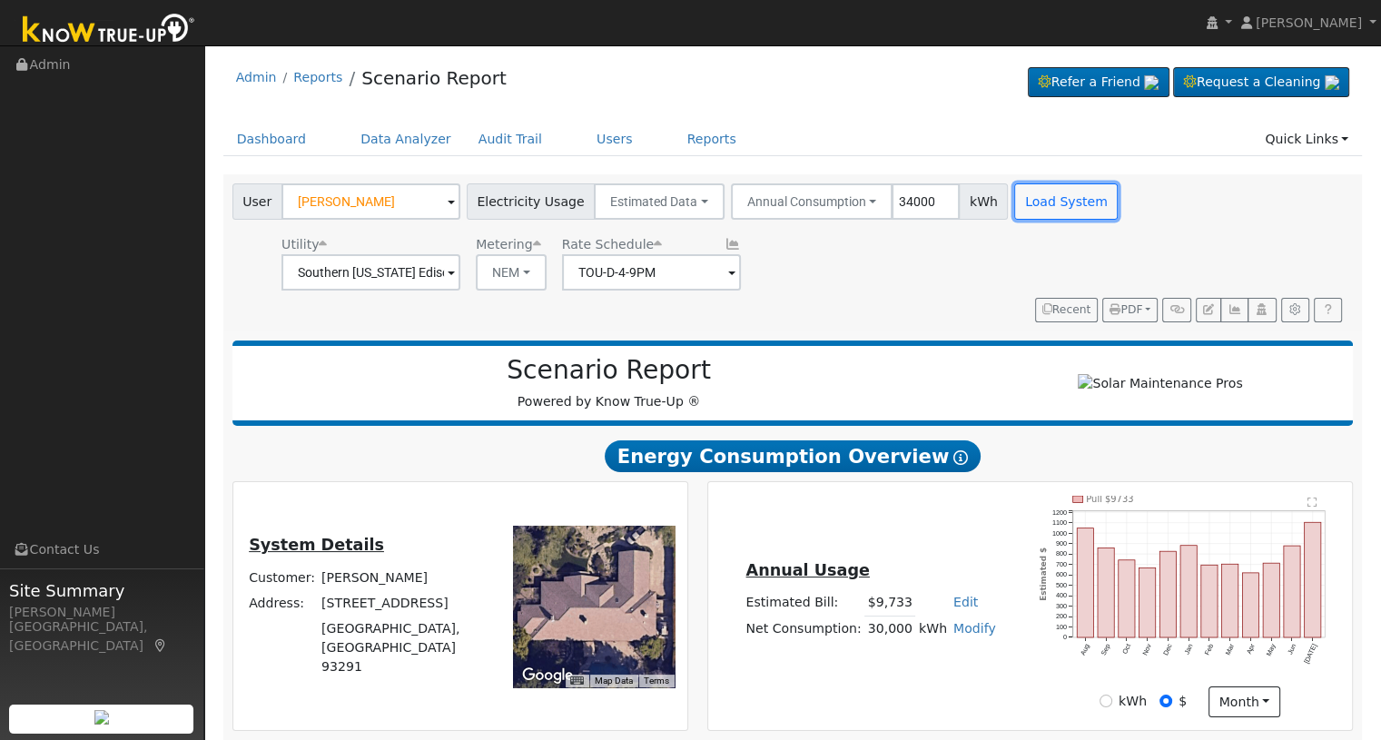
click at [1014, 201] on button "Load System" at bounding box center [1066, 201] width 104 height 36
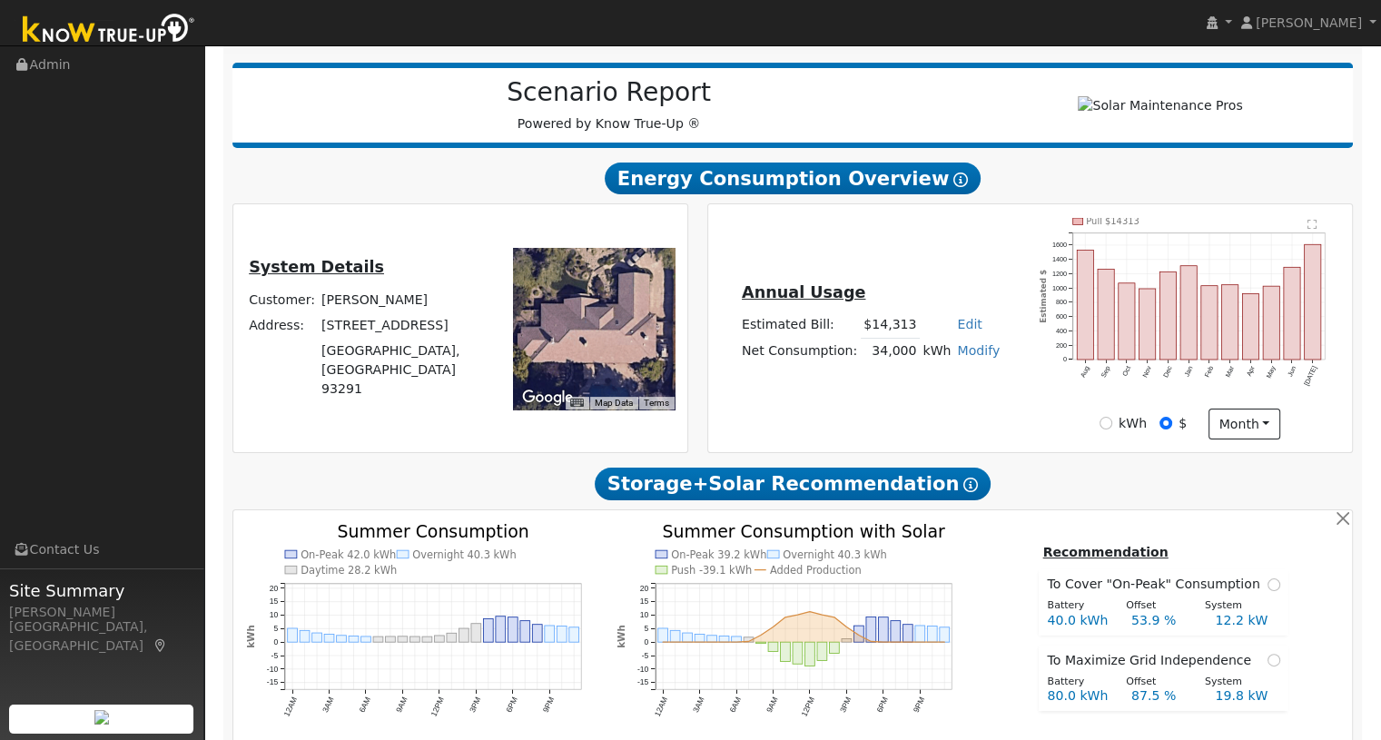
scroll to position [484, 0]
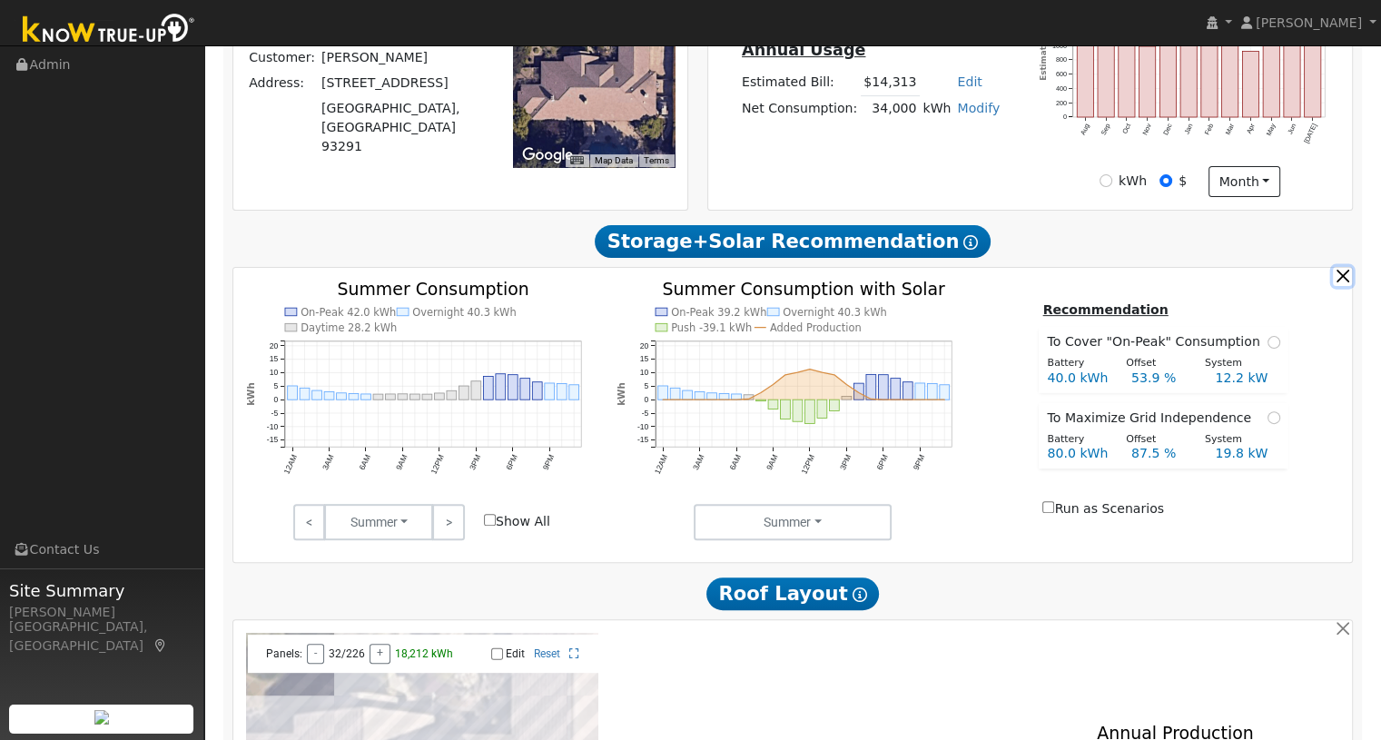
click at [1342, 286] on button "button" at bounding box center [1342, 276] width 19 height 19
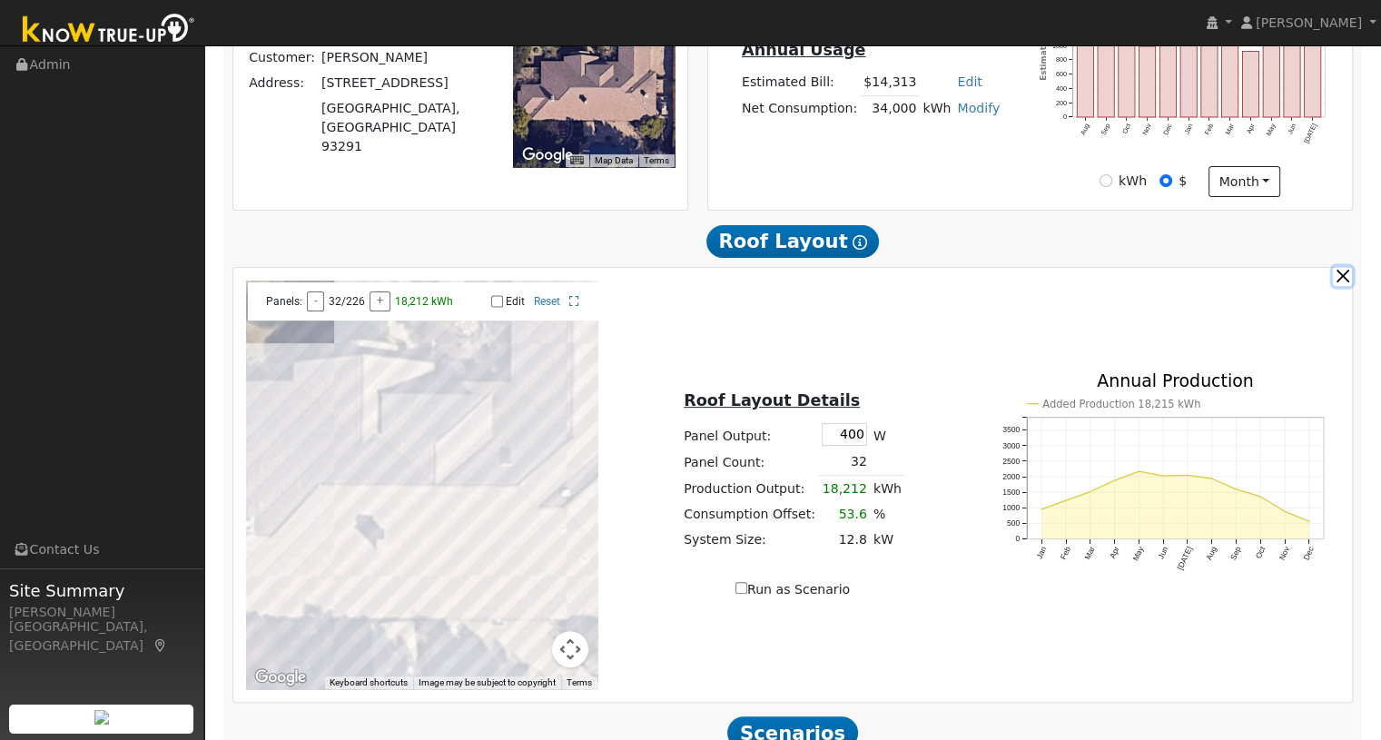
click at [1337, 274] on button "button" at bounding box center [1342, 276] width 19 height 19
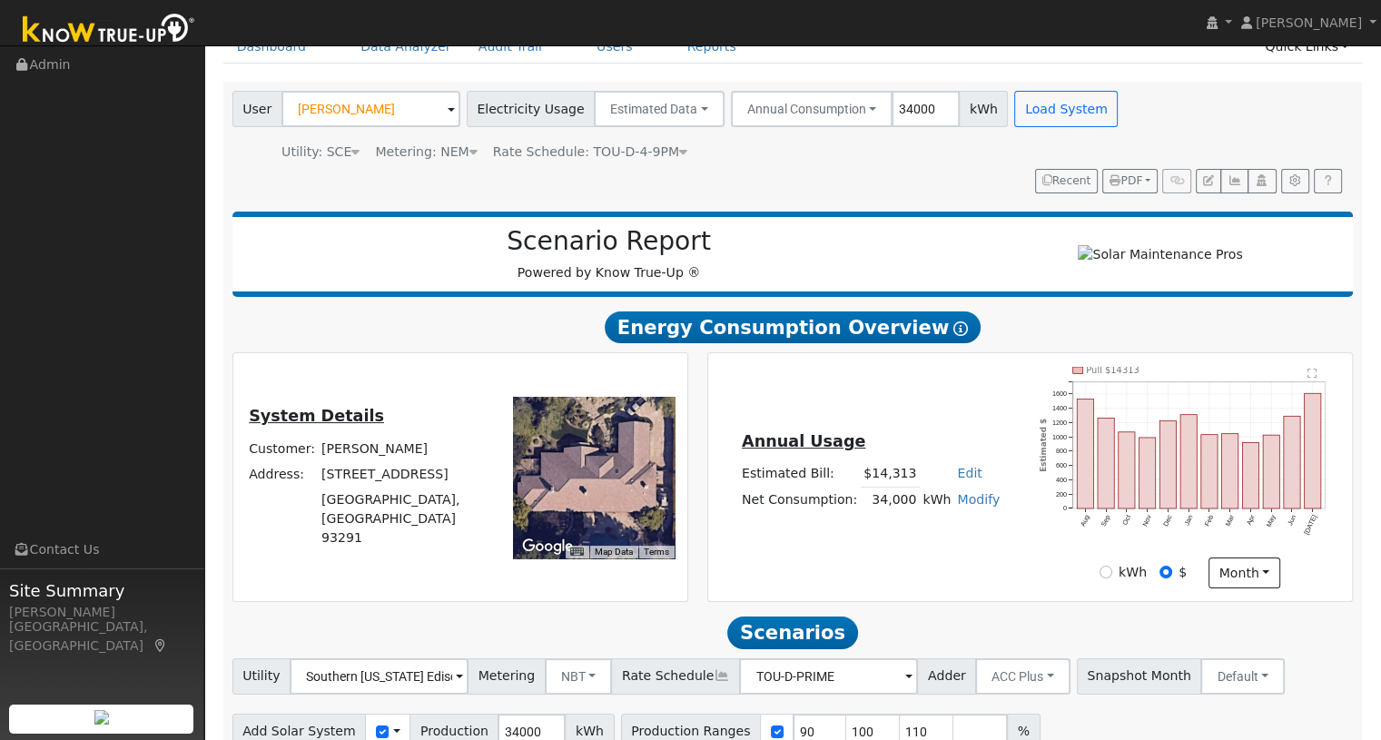
scroll to position [0, 0]
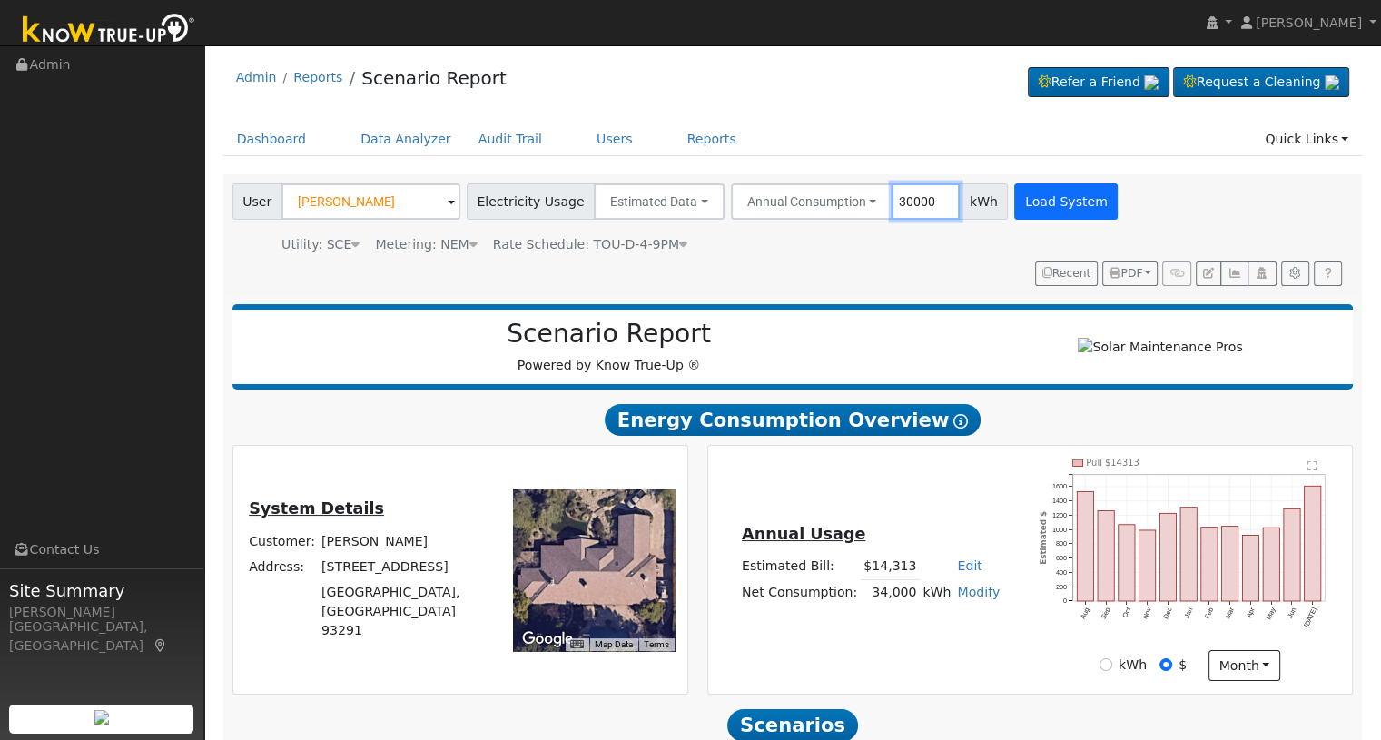
type input "30000"
click at [1014, 202] on button "Load System" at bounding box center [1066, 201] width 104 height 36
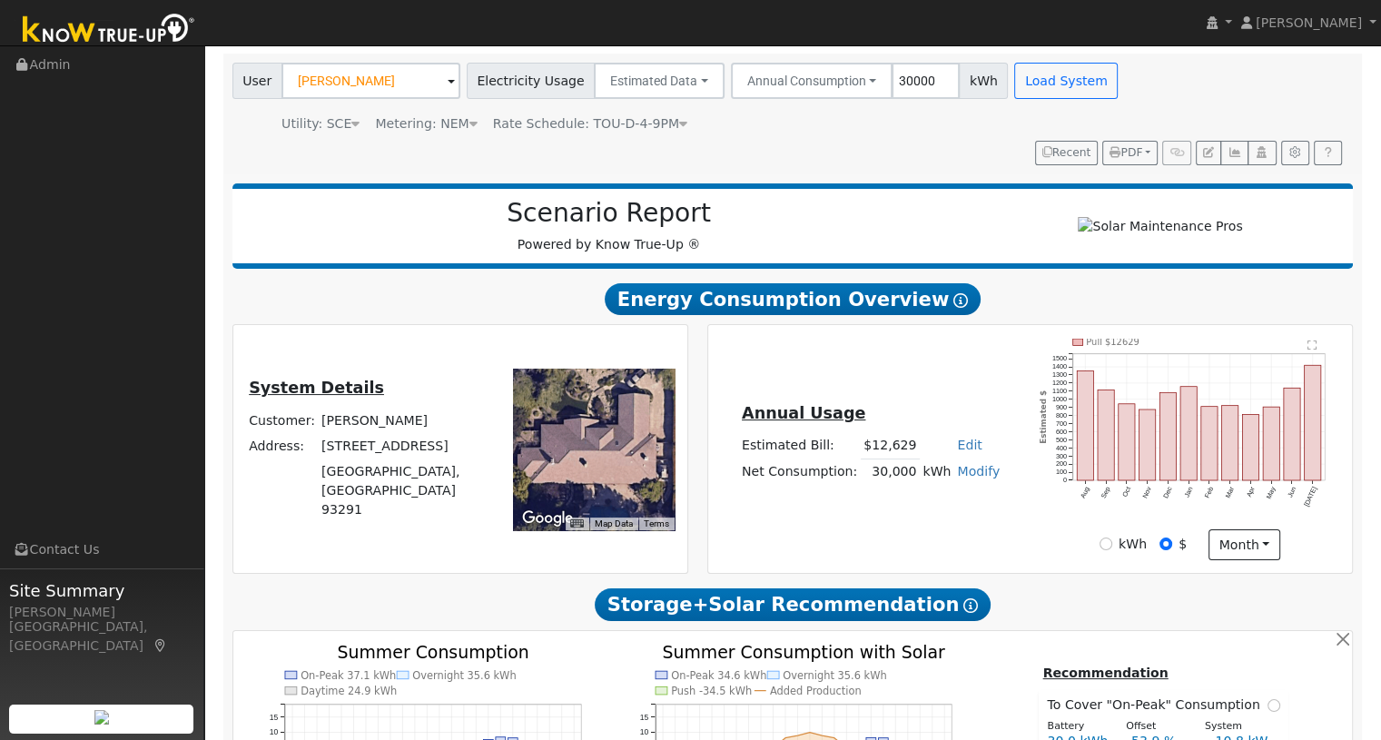
scroll to position [363, 0]
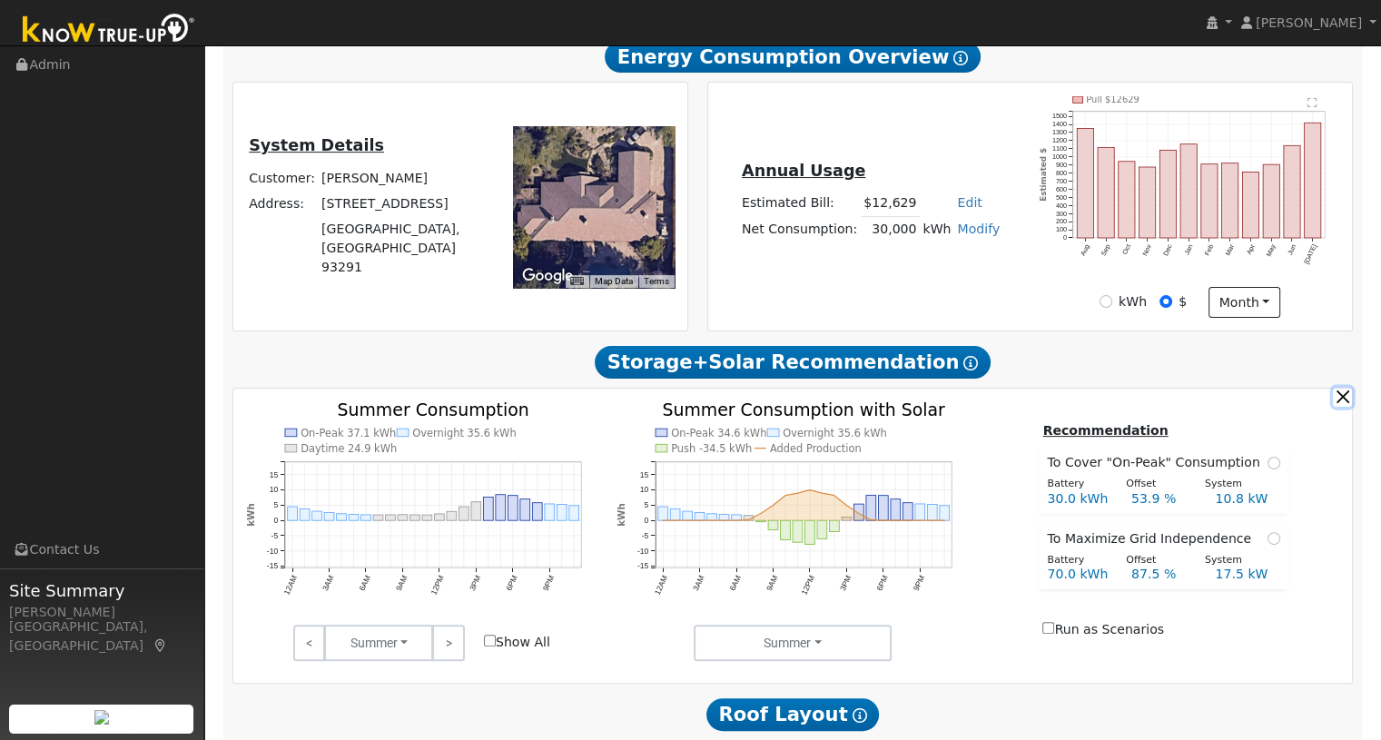
click at [1343, 405] on button "button" at bounding box center [1342, 397] width 19 height 19
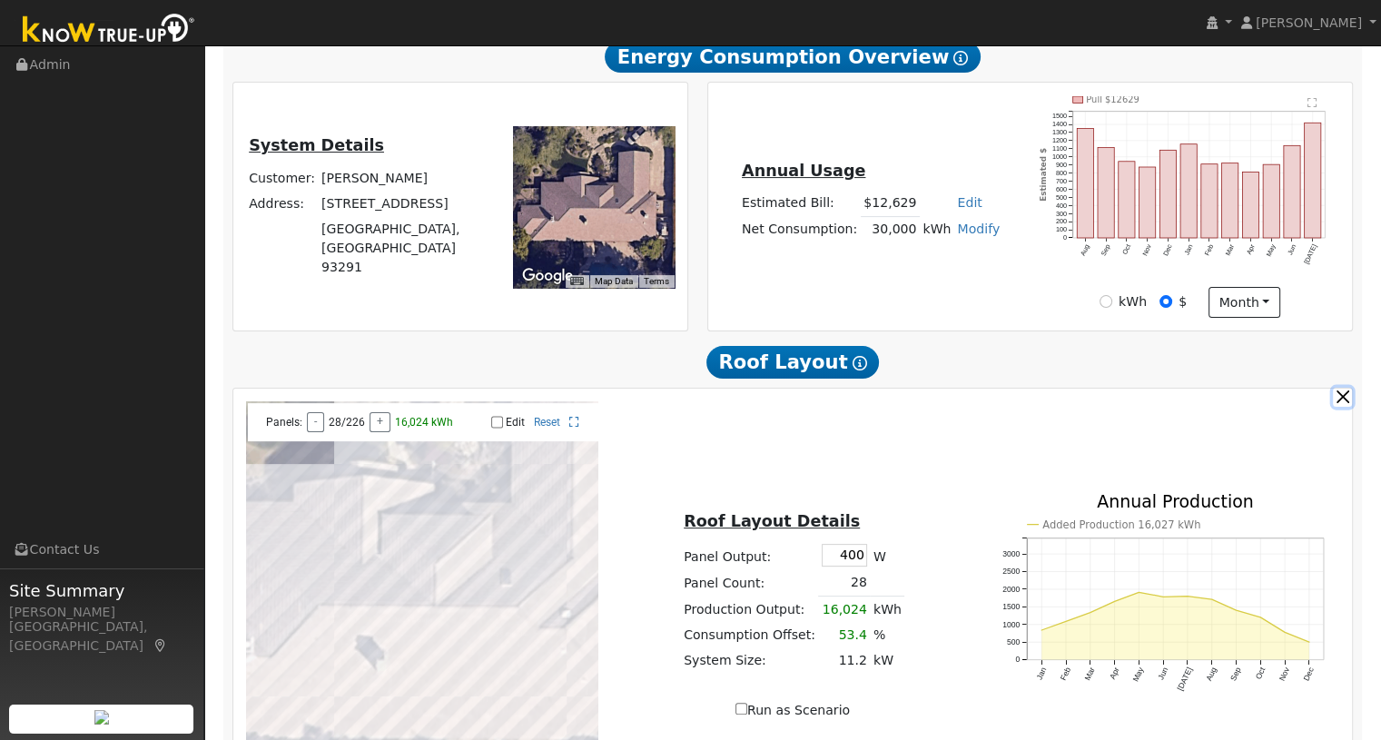
click at [1343, 405] on button "button" at bounding box center [1342, 397] width 19 height 19
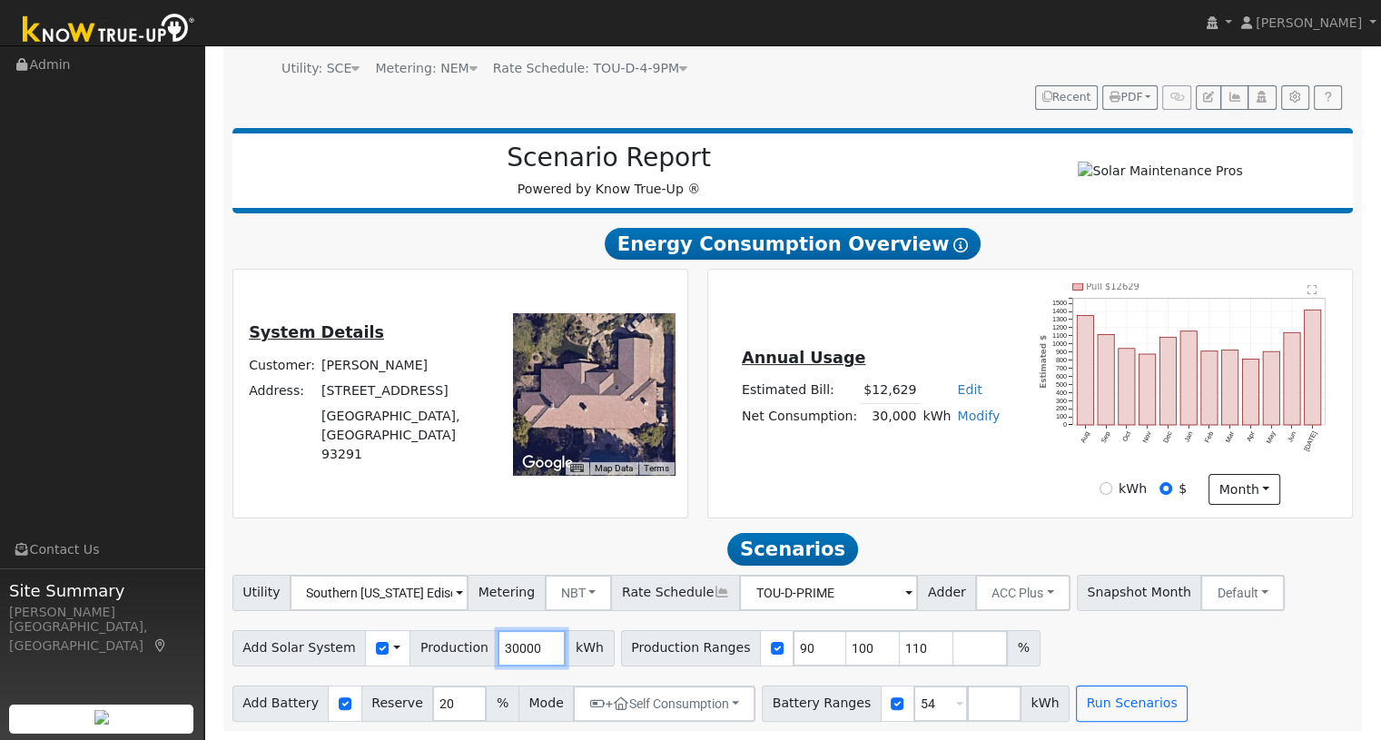
drag, startPoint x: 516, startPoint y: 641, endPoint x: 481, endPoint y: 646, distance: 34.9
click at [498, 646] on input "30000" at bounding box center [532, 648] width 68 height 36
type input "34057"
drag, startPoint x: 774, startPoint y: 649, endPoint x: 754, endPoint y: 646, distance: 20.2
click at [793, 646] on input "90" at bounding box center [820, 648] width 54 height 36
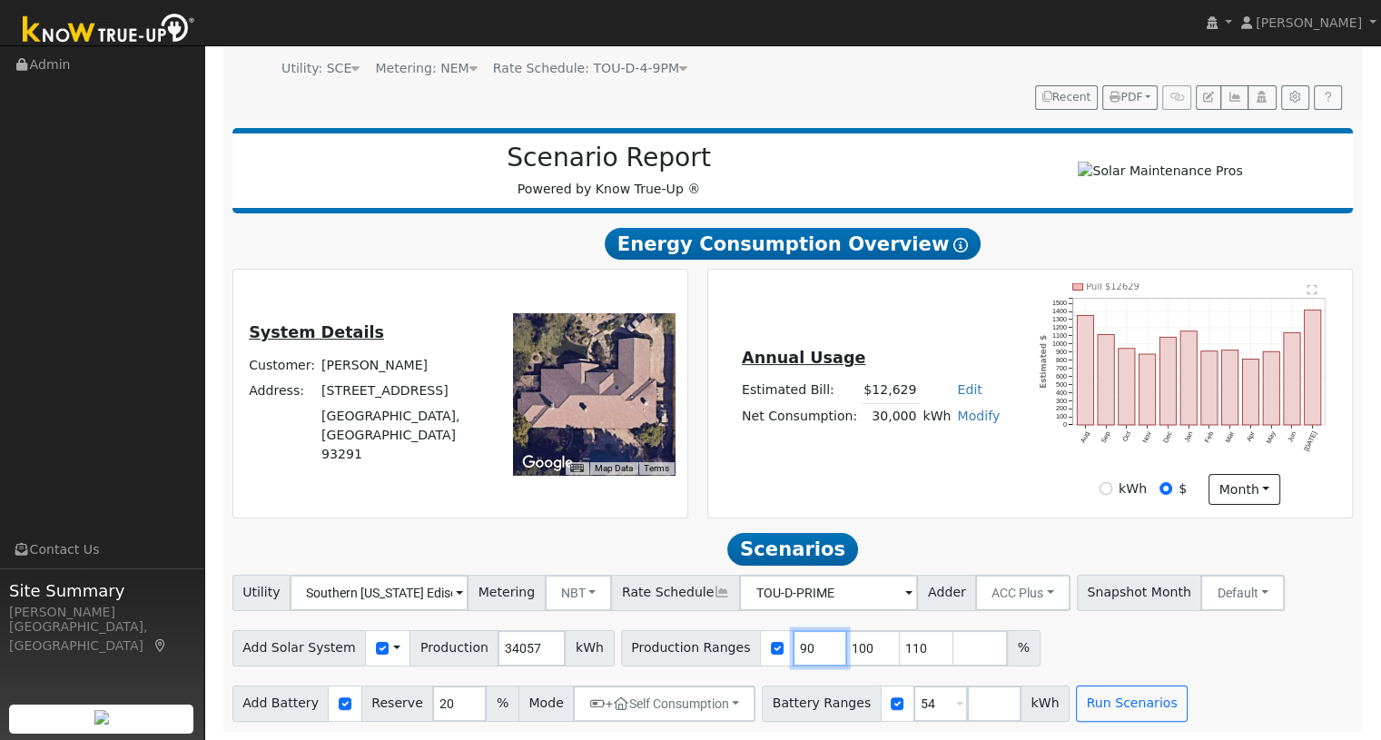
type input "100"
type input "110"
type input "100"
drag, startPoint x: 832, startPoint y: 645, endPoint x: 814, endPoint y: 646, distance: 18.3
click at [846, 646] on input "110" at bounding box center [873, 648] width 54 height 36
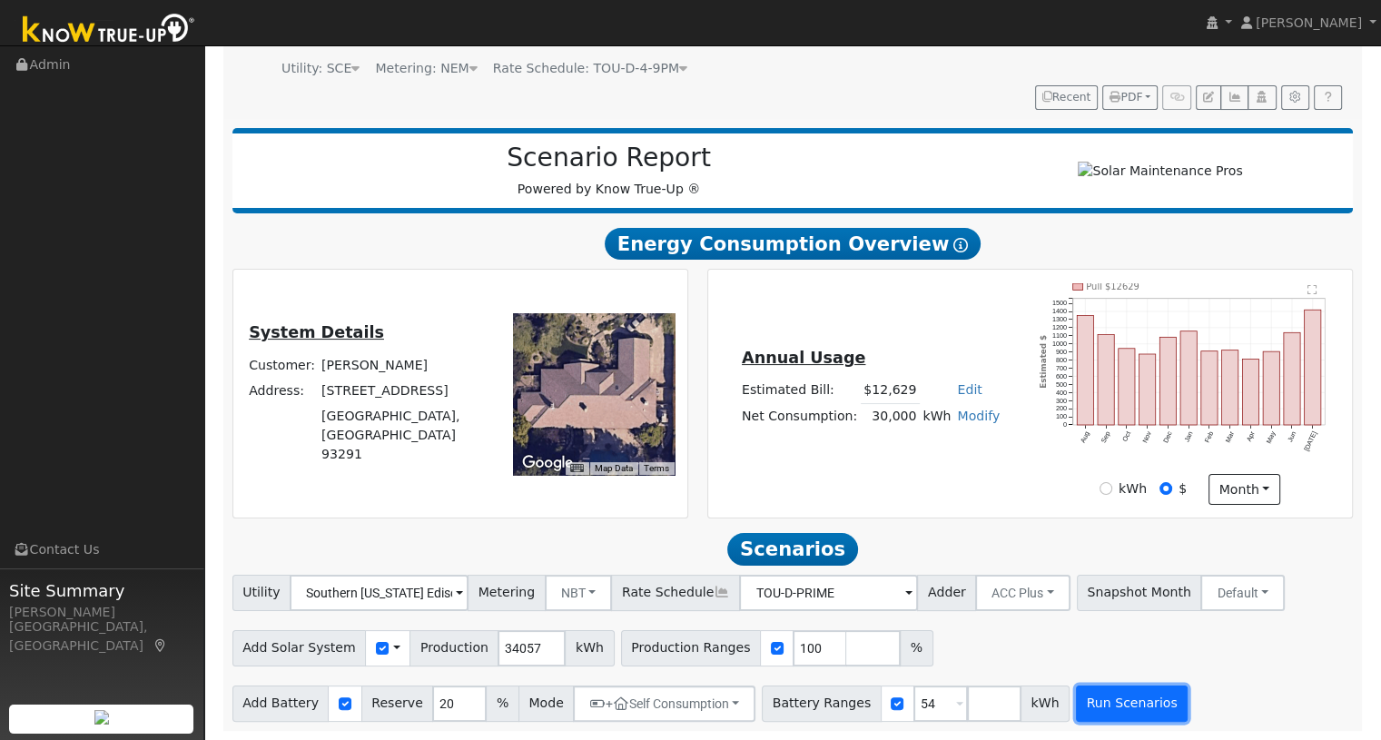
click at [1090, 706] on button "Run Scenarios" at bounding box center [1132, 704] width 112 height 36
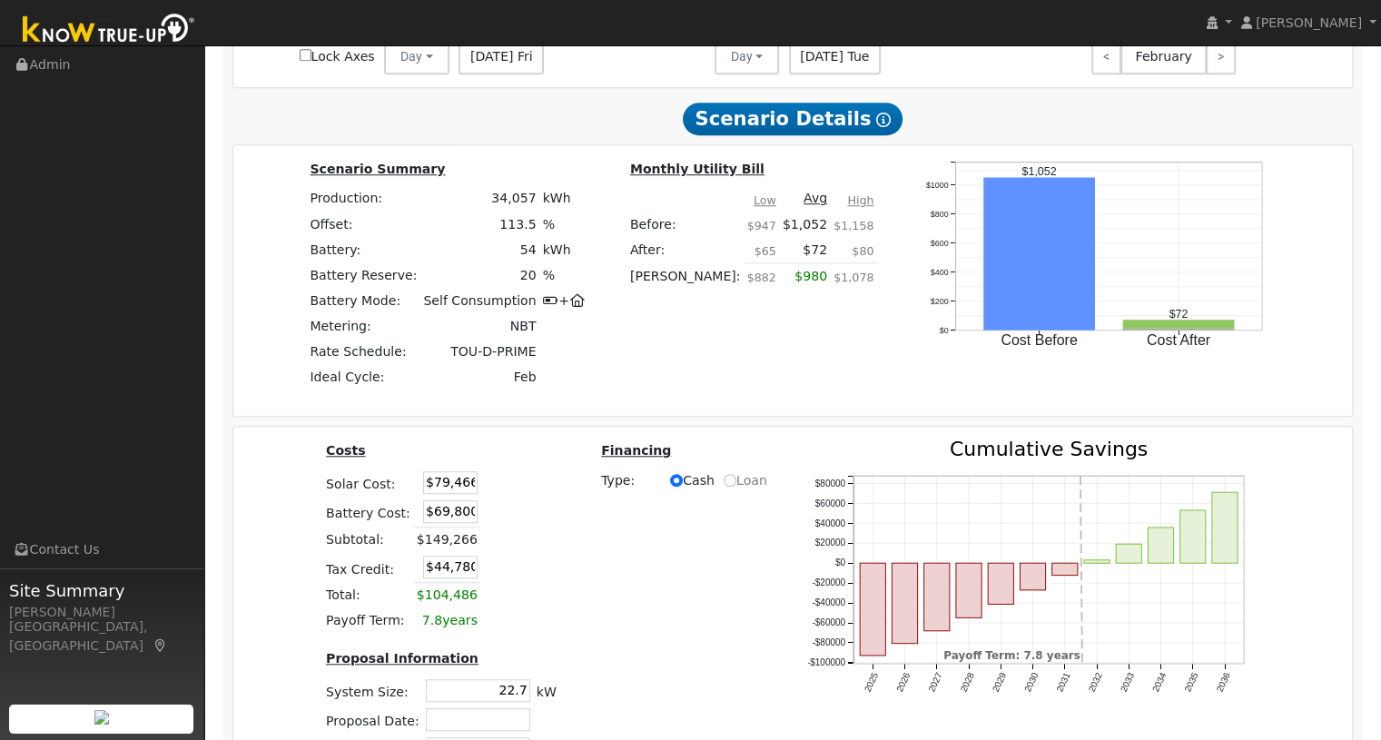
scroll to position [1386, 0]
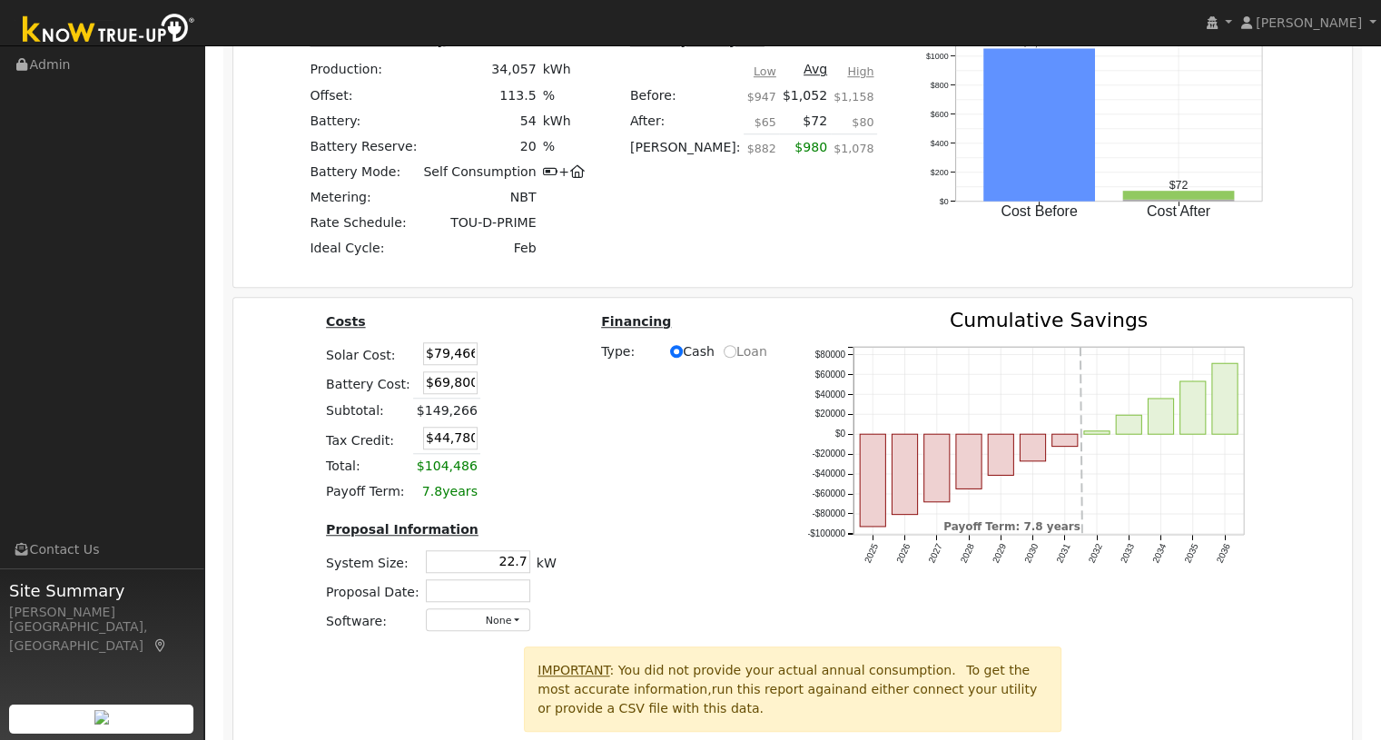
drag, startPoint x: 465, startPoint y: 388, endPoint x: 487, endPoint y: 386, distance: 21.9
click at [487, 386] on tr "Battery Cost: $69,800" at bounding box center [441, 383] width 237 height 30
type input "$52,850"
type input "$39,695"
click at [507, 410] on td at bounding box center [499, 411] width 39 height 26
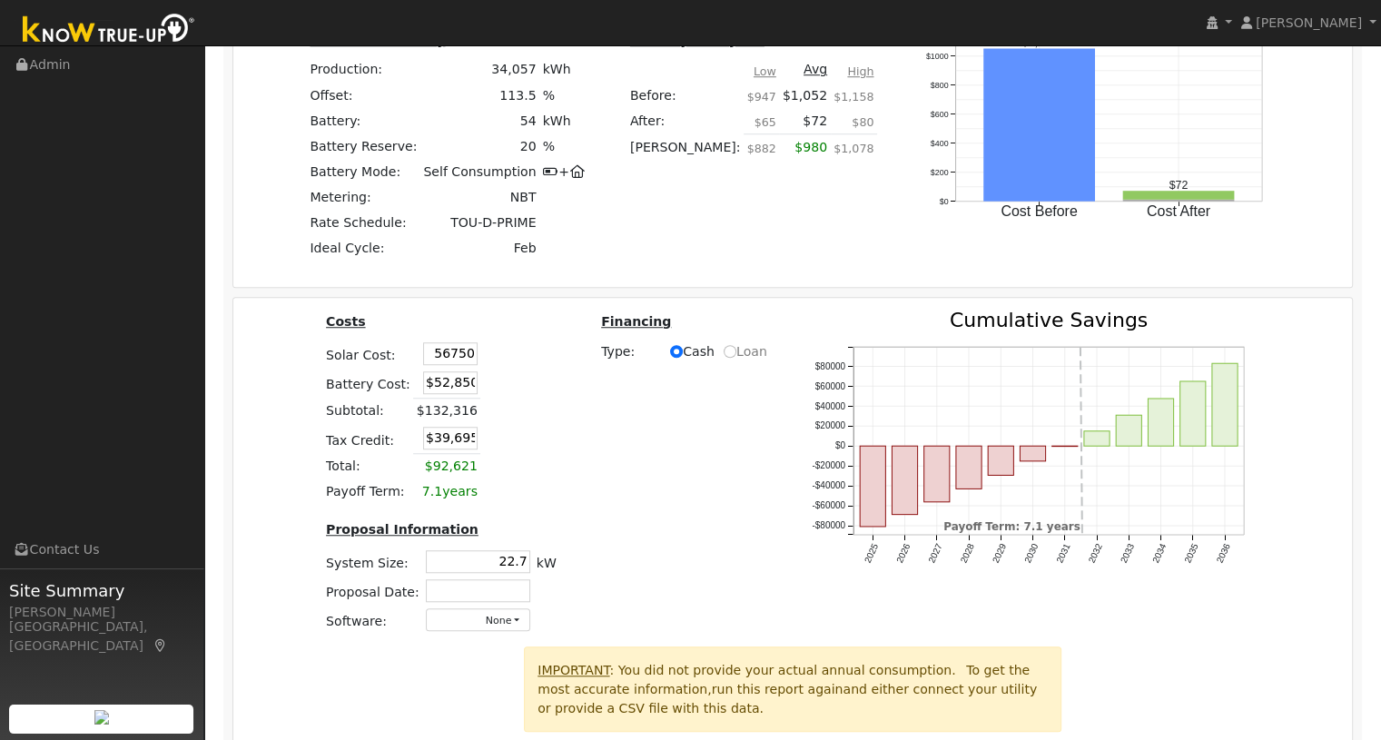
type input "$56,750"
type input "$32,880"
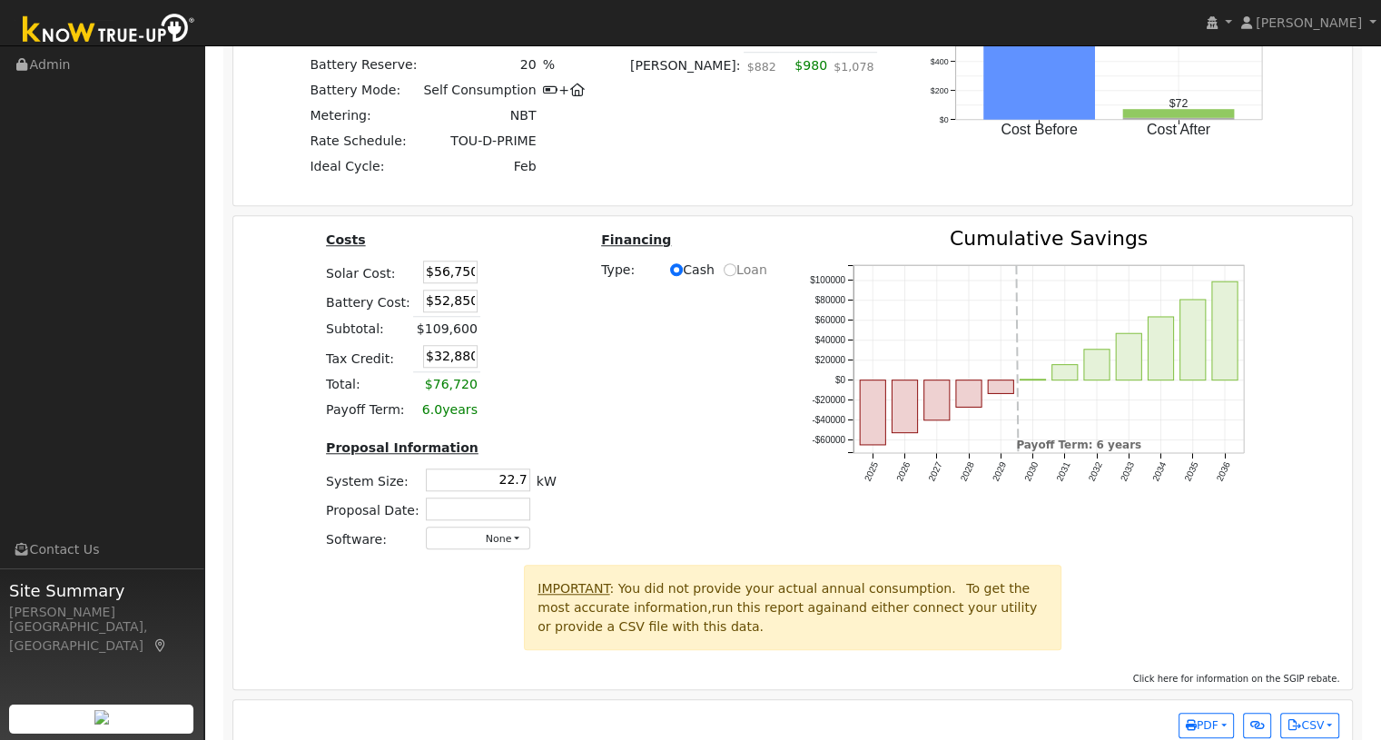
scroll to position [1501, 0]
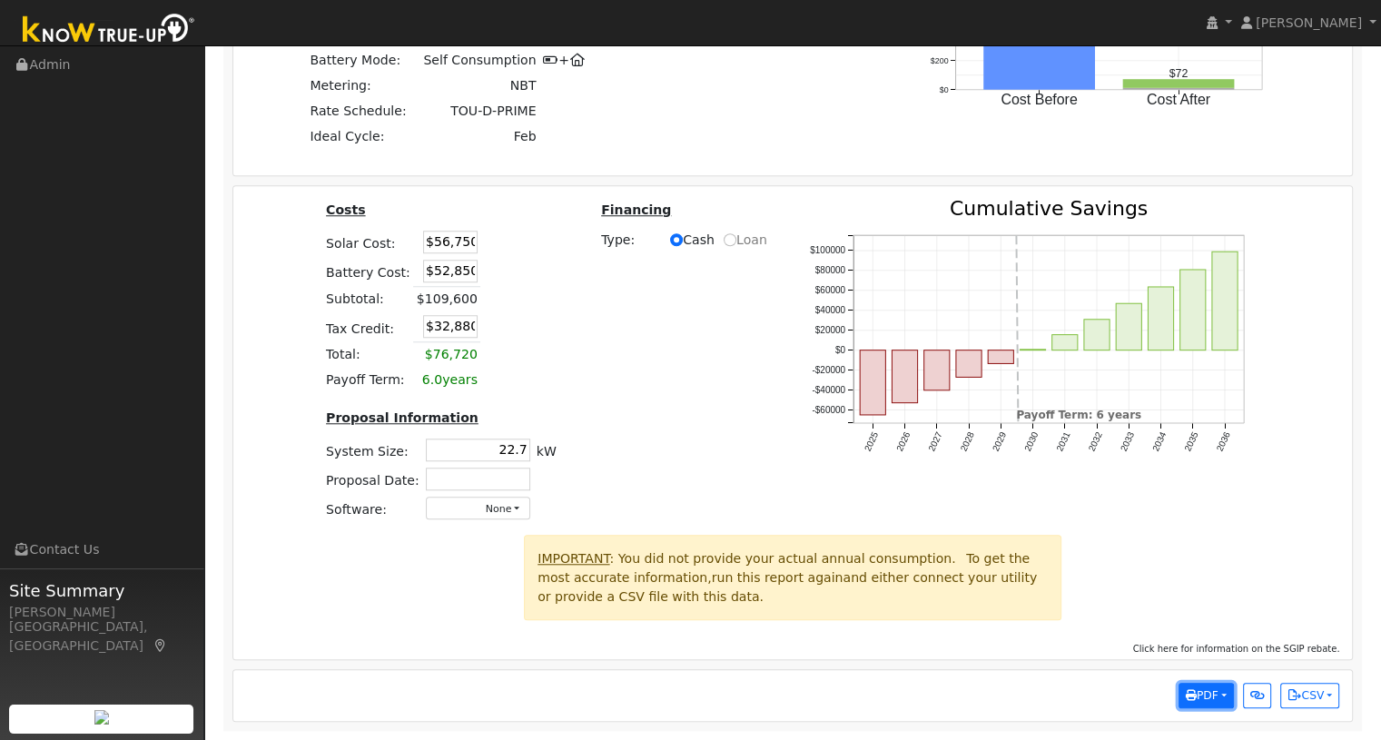
click at [1218, 686] on button "PDF" at bounding box center [1206, 695] width 55 height 25
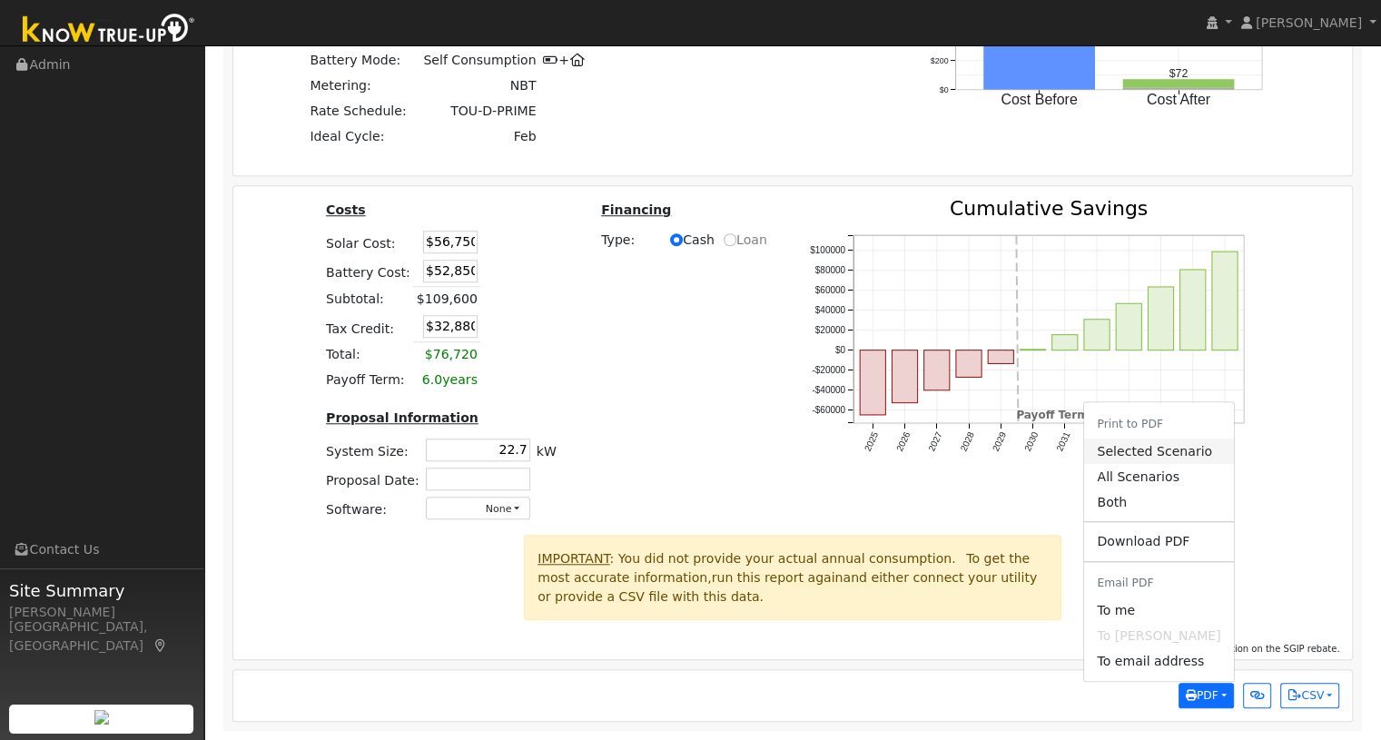
click at [1161, 454] on link "Selected Scenario" at bounding box center [1158, 451] width 149 height 25
